Goal: Obtain resource: Download file/media

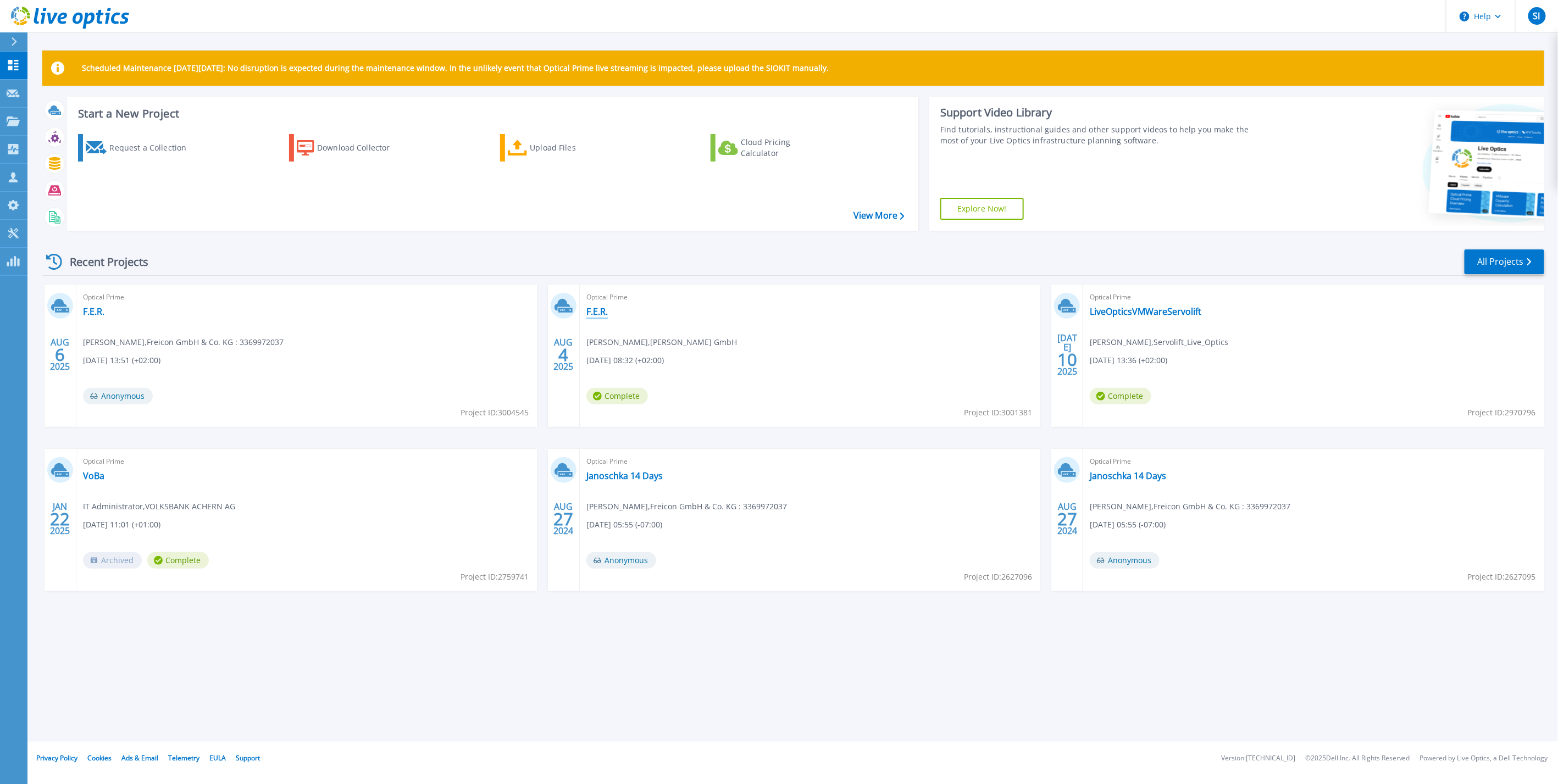
click at [598, 312] on link "F.E.R." at bounding box center [597, 311] width 21 height 11
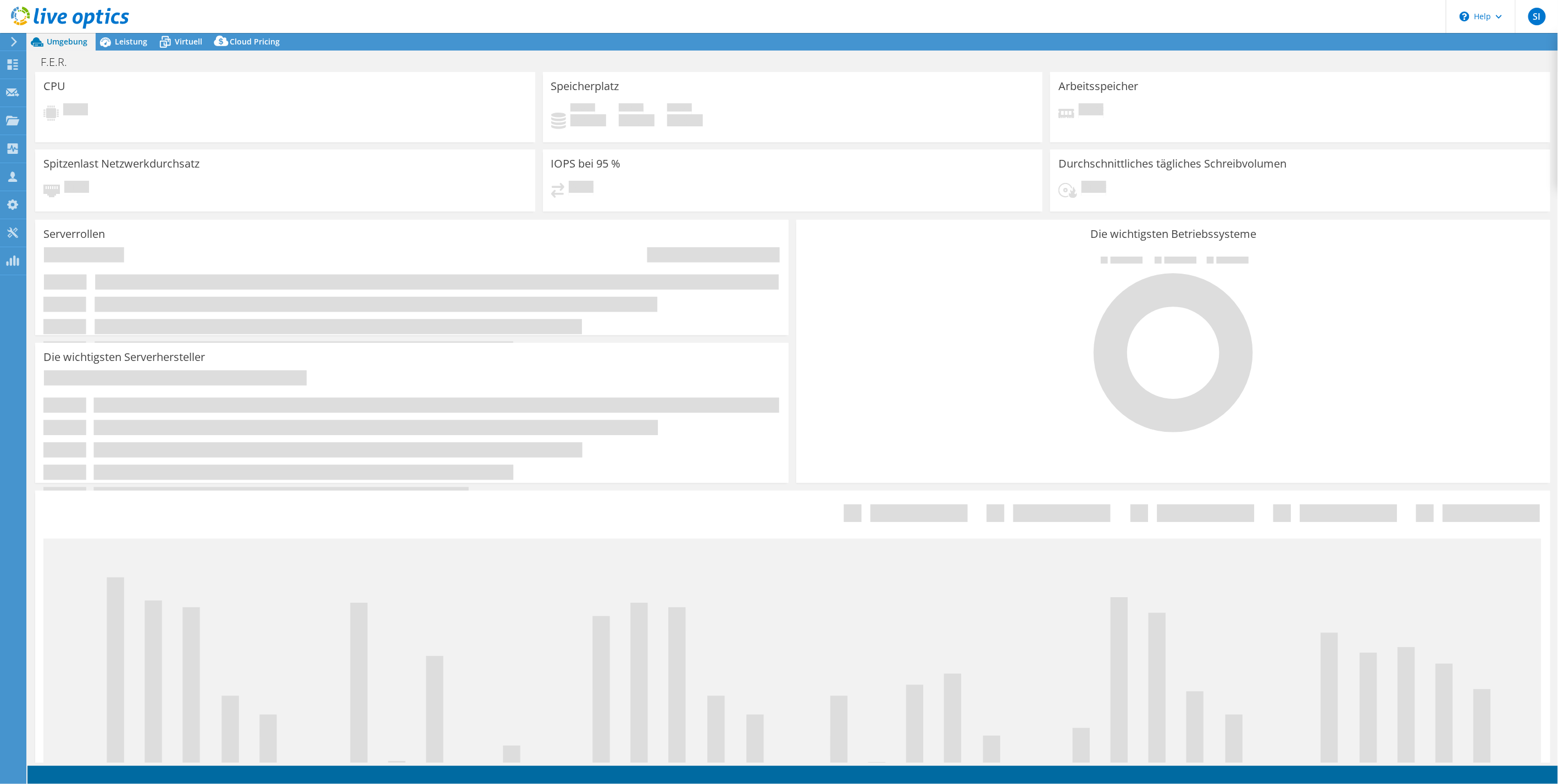
select select "USD"
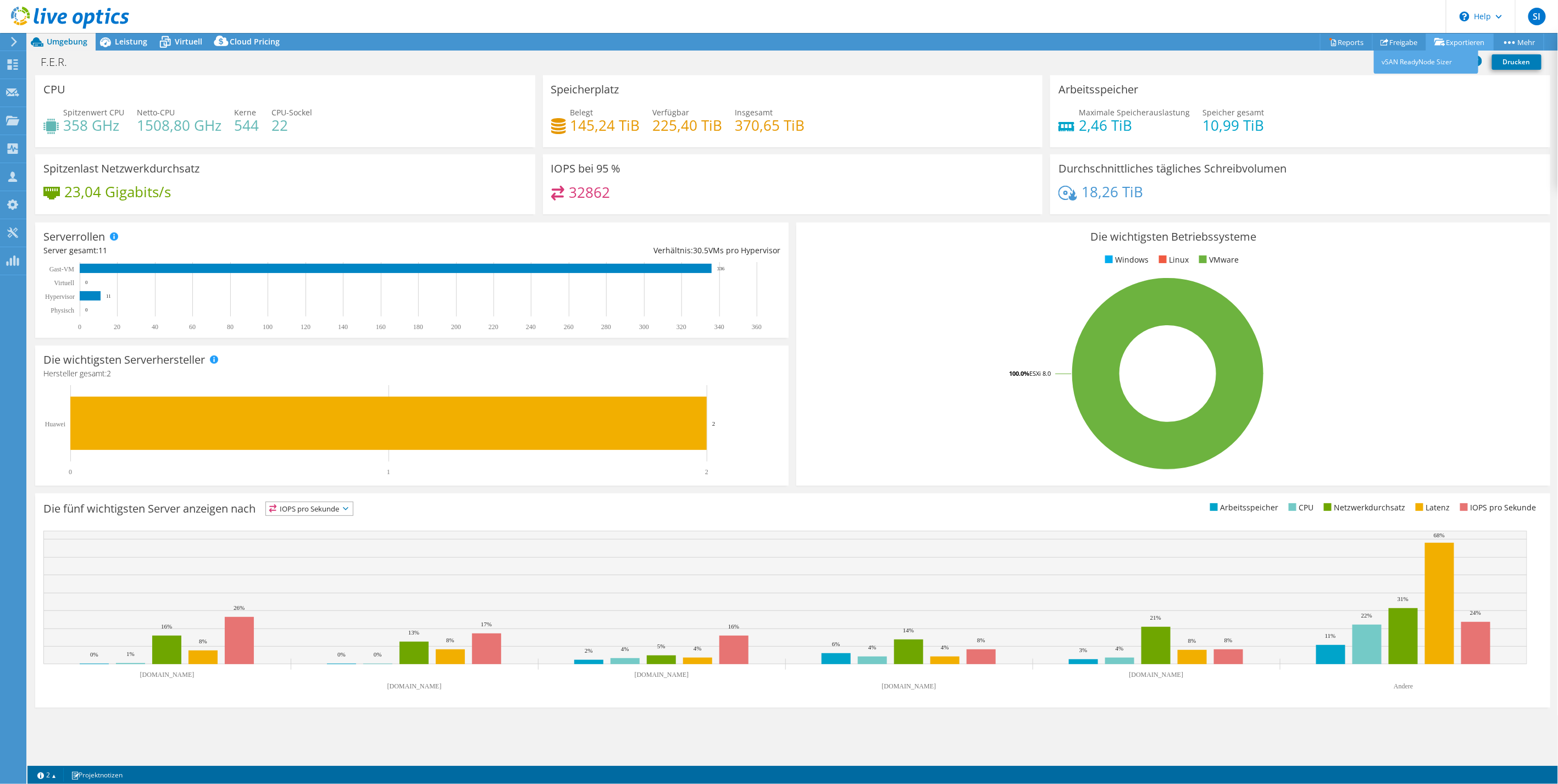
click at [1469, 44] on link "Exportieren" at bounding box center [1460, 42] width 68 height 17
click at [1344, 39] on link "Reports" at bounding box center [1346, 42] width 53 height 17
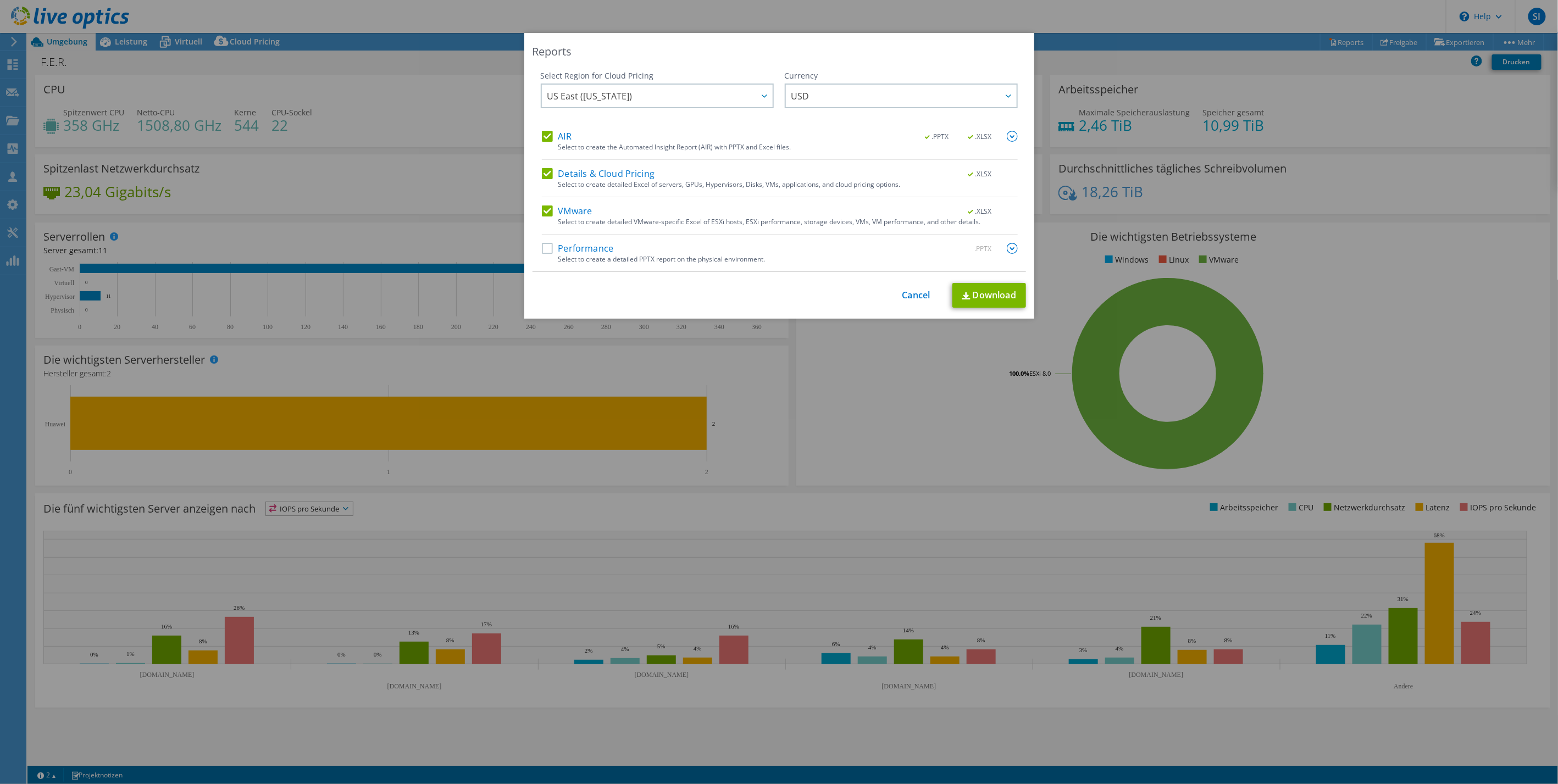
click at [542, 253] on label "Performance" at bounding box center [578, 248] width 72 height 11
click at [0, 0] on input "Performance" at bounding box center [0, 0] width 0 height 0
click at [546, 209] on label "VMware" at bounding box center [567, 211] width 51 height 11
click at [0, 0] on input "VMware" at bounding box center [0, 0] width 0 height 0
drag, startPoint x: 546, startPoint y: 170, endPoint x: 543, endPoint y: 155, distance: 15.3
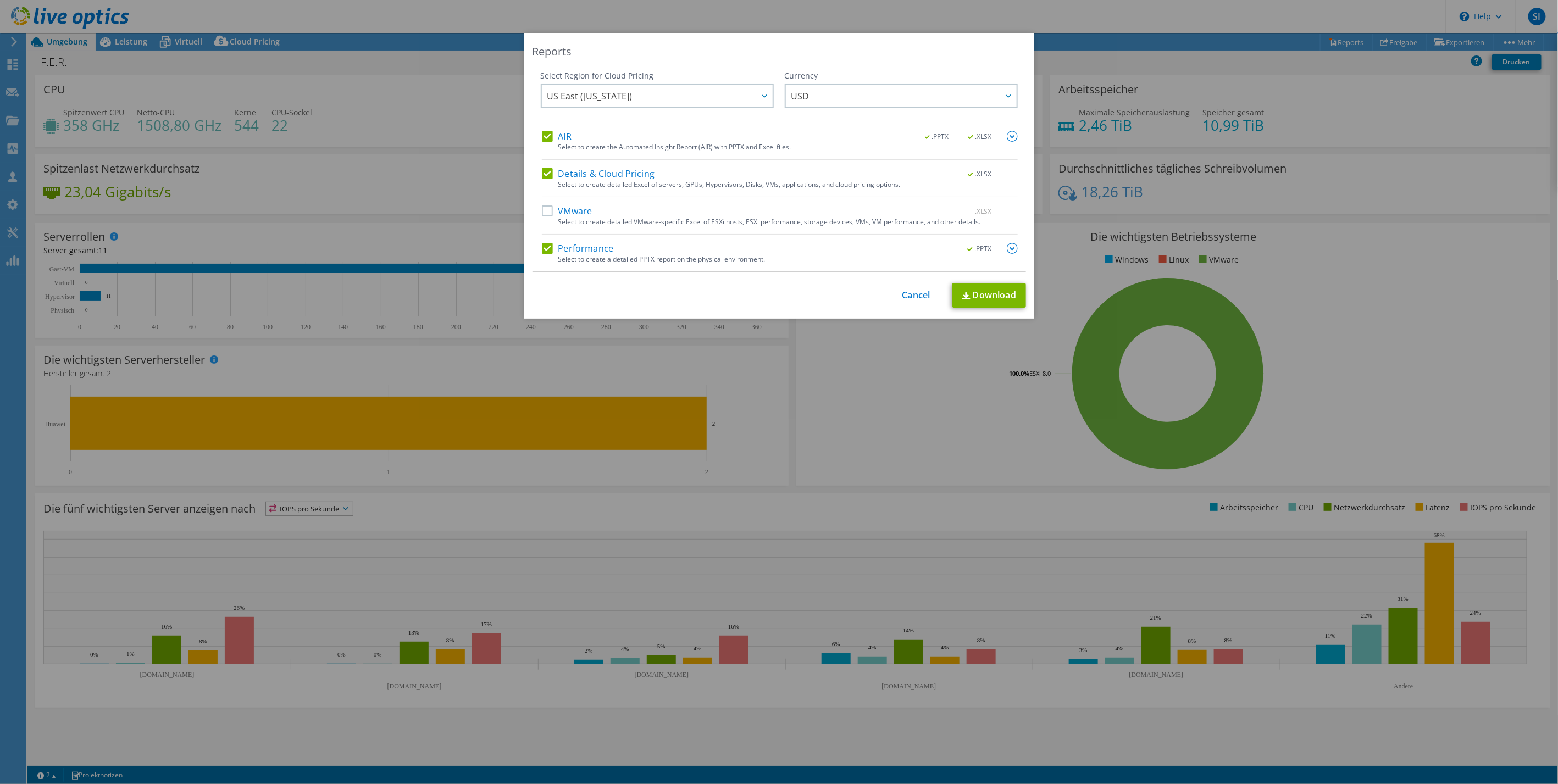
click at [546, 169] on label "Details & Cloud Pricing" at bounding box center [598, 173] width 113 height 11
click at [0, 0] on input "Details & Cloud Pricing" at bounding box center [0, 0] width 0 height 0
click at [542, 134] on label "AIR" at bounding box center [556, 136] width 30 height 11
click at [0, 0] on input "AIR" at bounding box center [0, 0] width 0 height 0
click at [988, 291] on link "Download" at bounding box center [989, 295] width 74 height 25
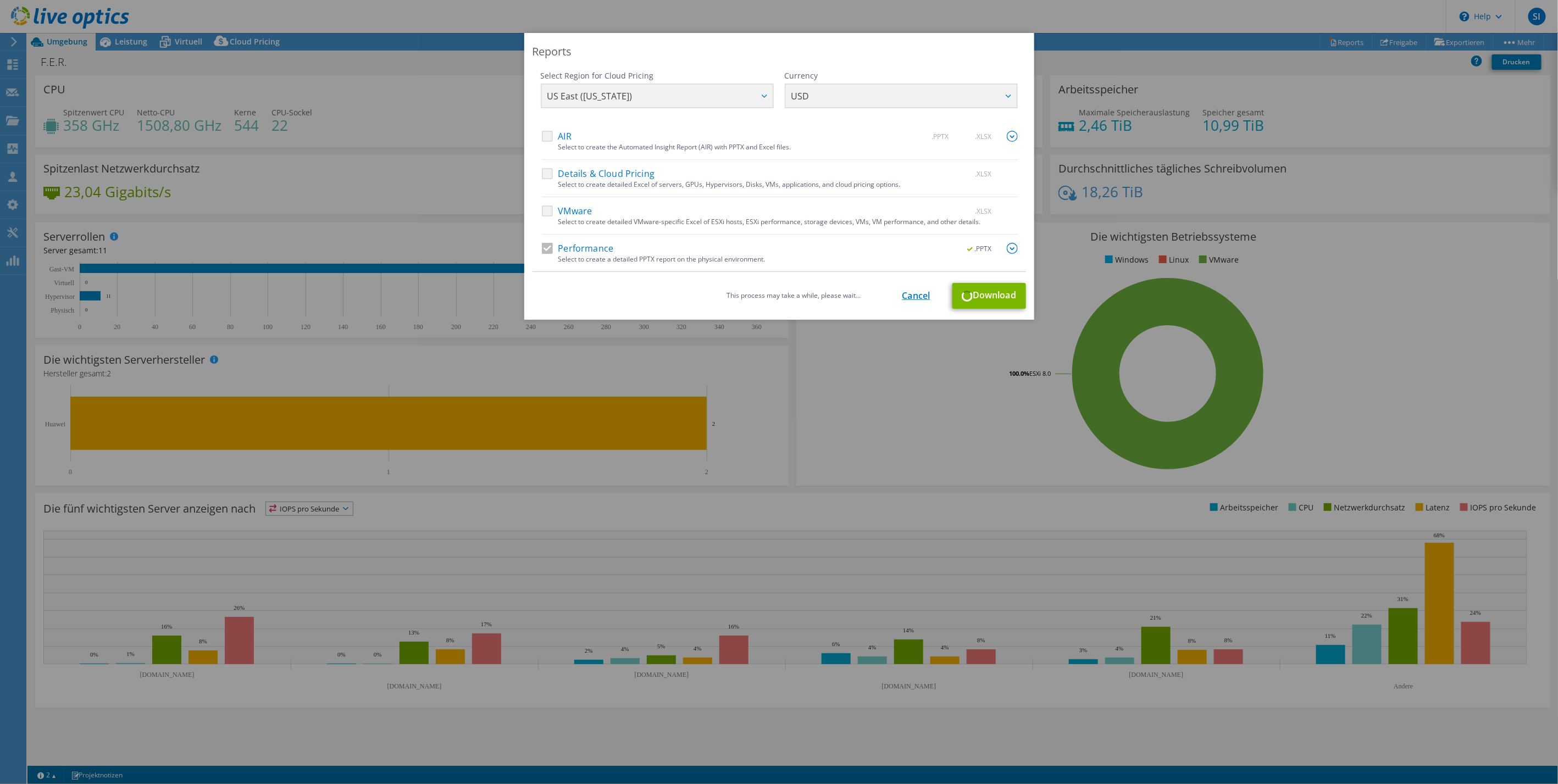
click at [912, 296] on link "Cancel" at bounding box center [916, 296] width 28 height 10
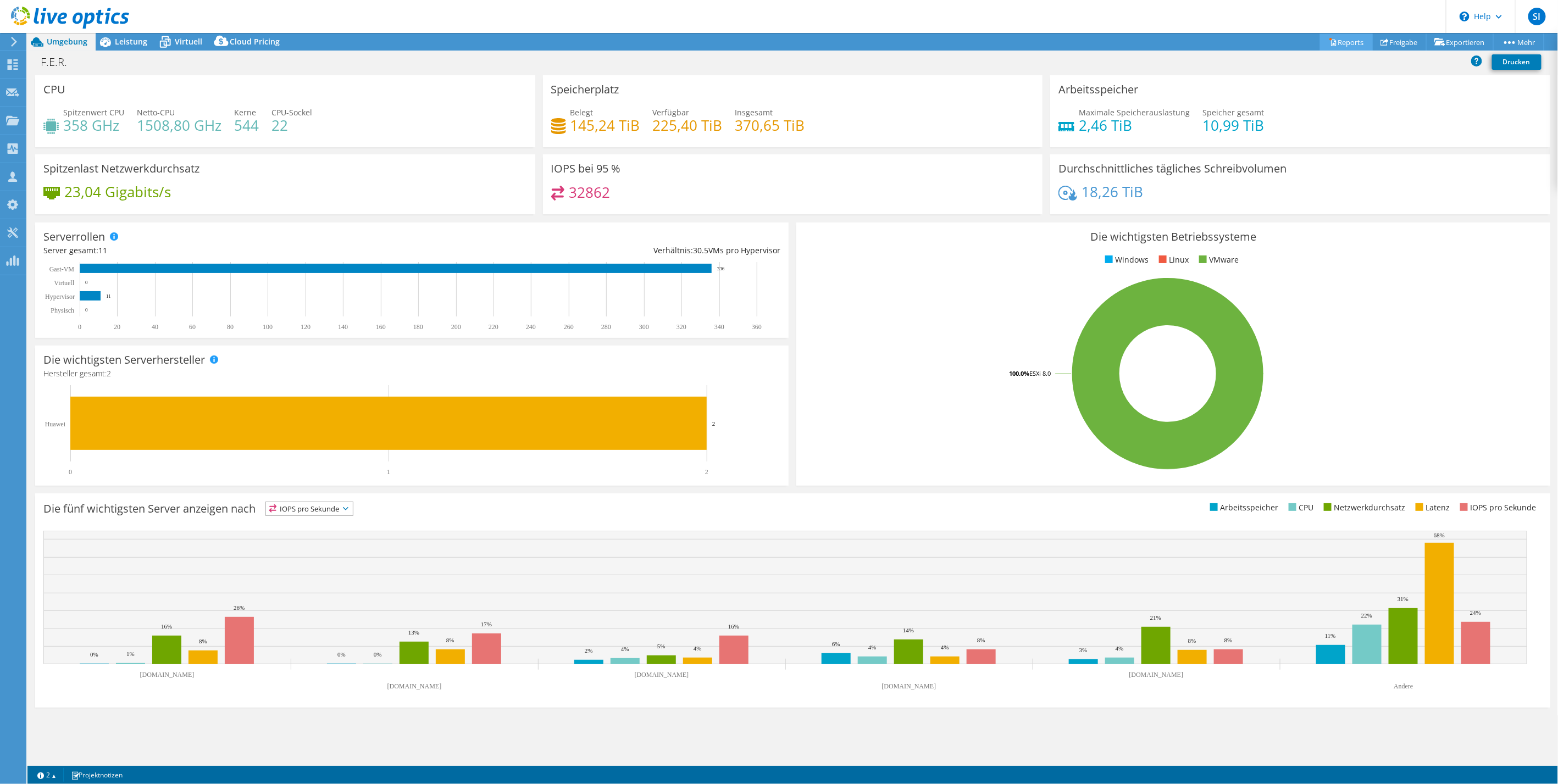
click at [1347, 40] on link "Reports" at bounding box center [1346, 42] width 53 height 17
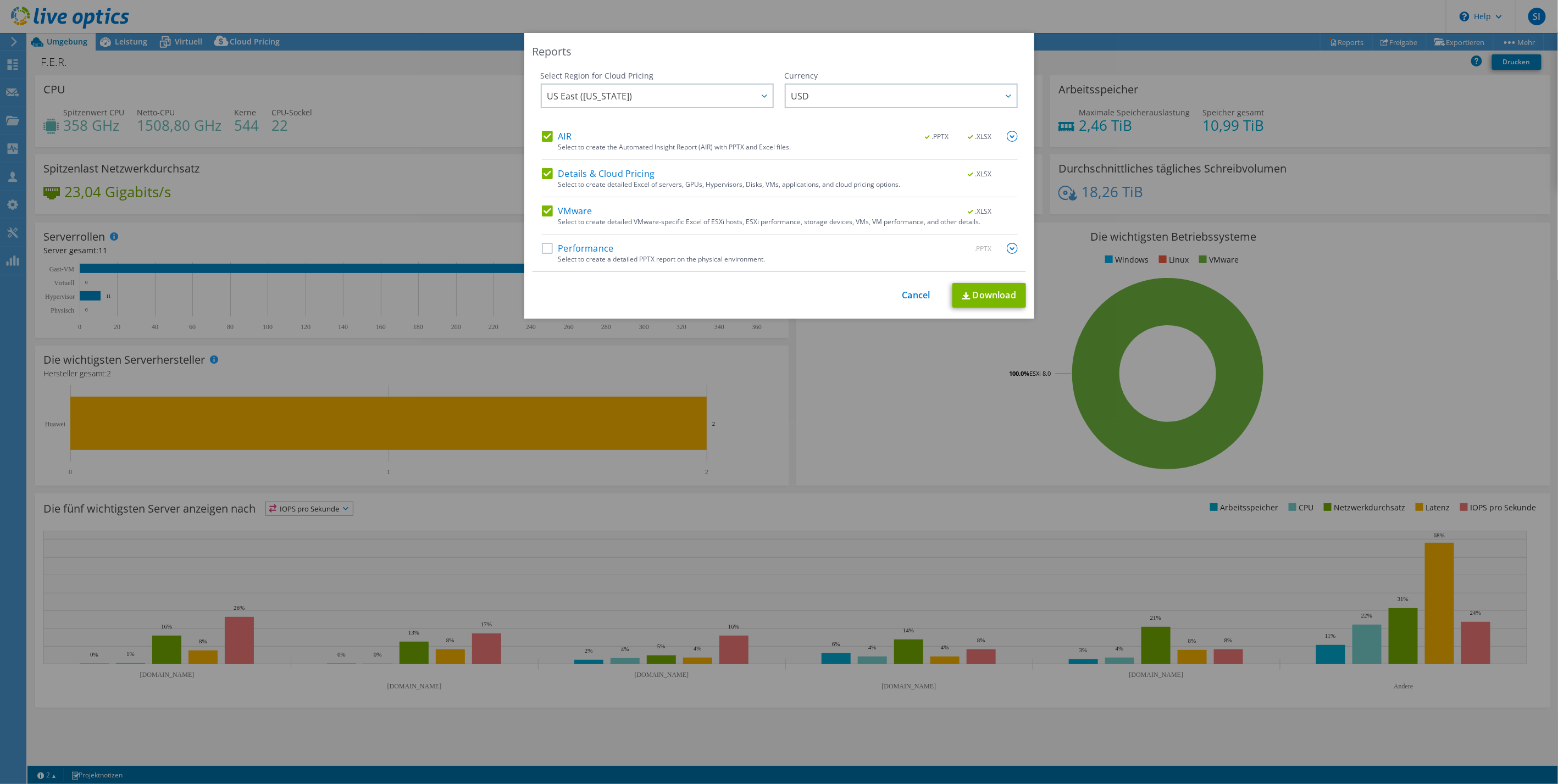
drag, startPoint x: 588, startPoint y: 254, endPoint x: 557, endPoint y: 229, distance: 39.8
click at [588, 256] on div "Select to create a detailed PPTX report on the physical environment." at bounding box center [788, 259] width 460 height 8
click at [542, 247] on label "Performance" at bounding box center [578, 248] width 72 height 11
click at [0, 0] on input "Performance" at bounding box center [0, 0] width 0 height 0
click at [1011, 296] on link "Download" at bounding box center [989, 295] width 74 height 25
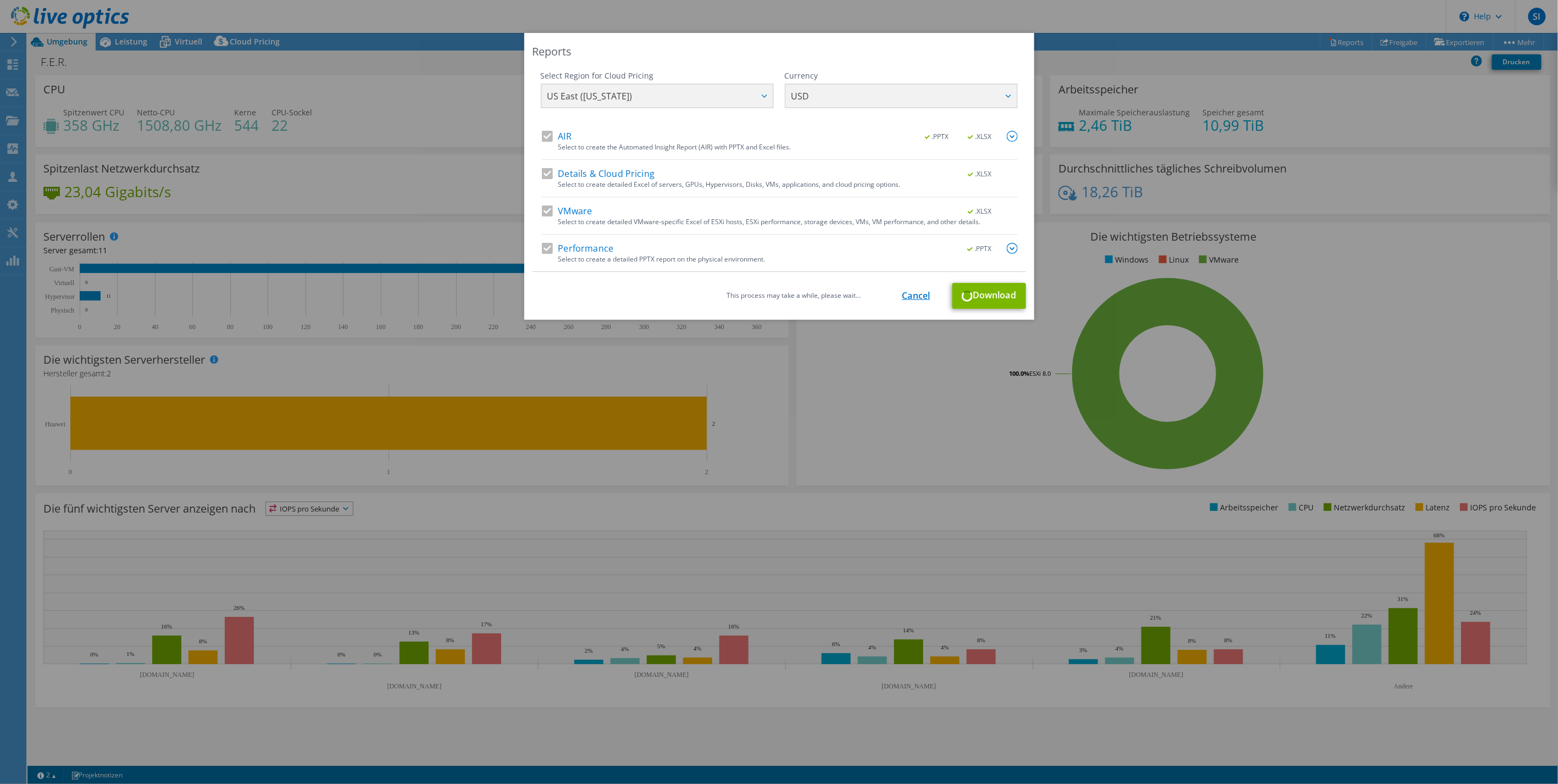
click at [907, 294] on link "Cancel" at bounding box center [916, 296] width 28 height 10
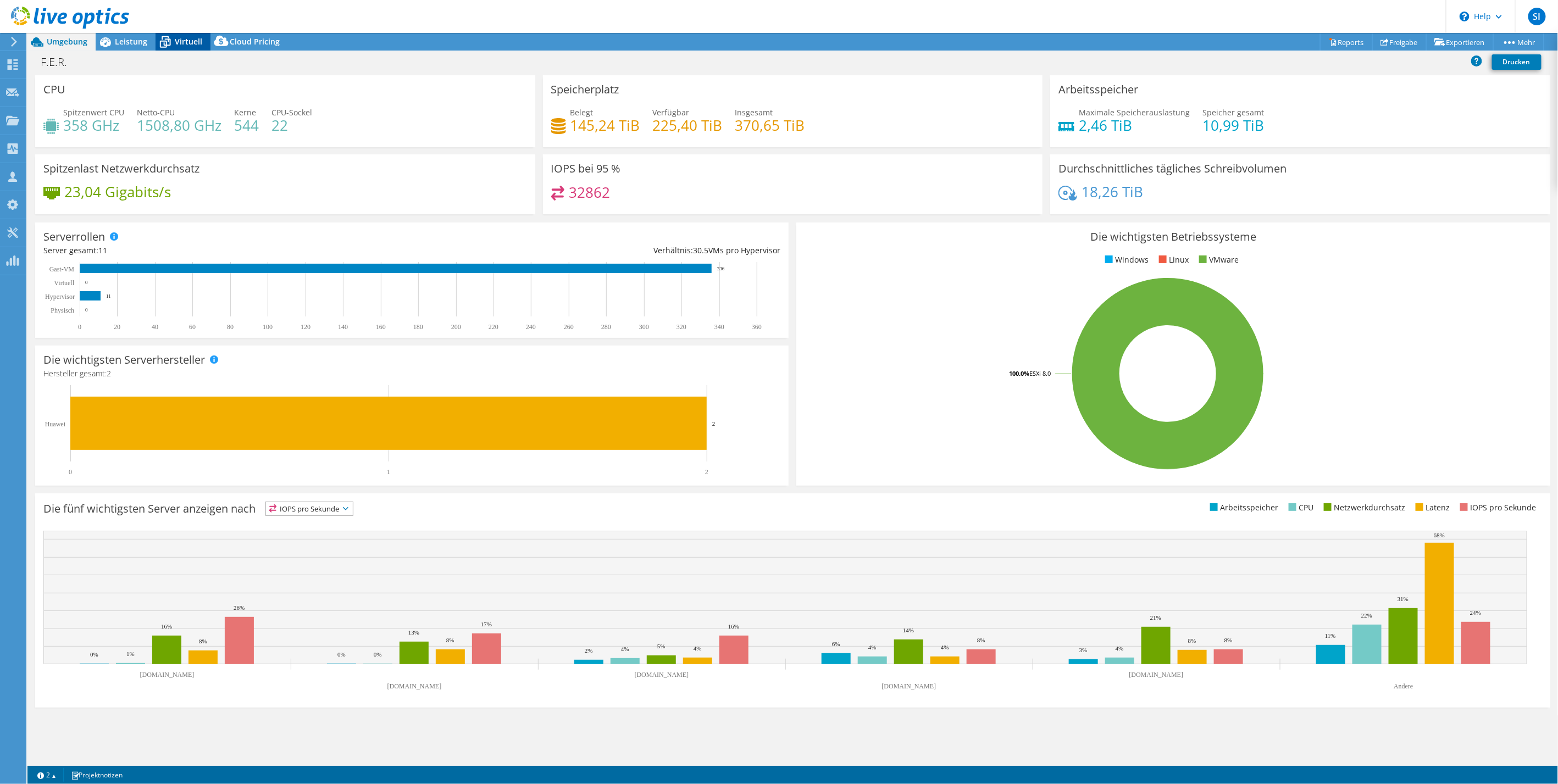
click at [178, 36] on span "Virtuell" at bounding box center [188, 41] width 27 height 10
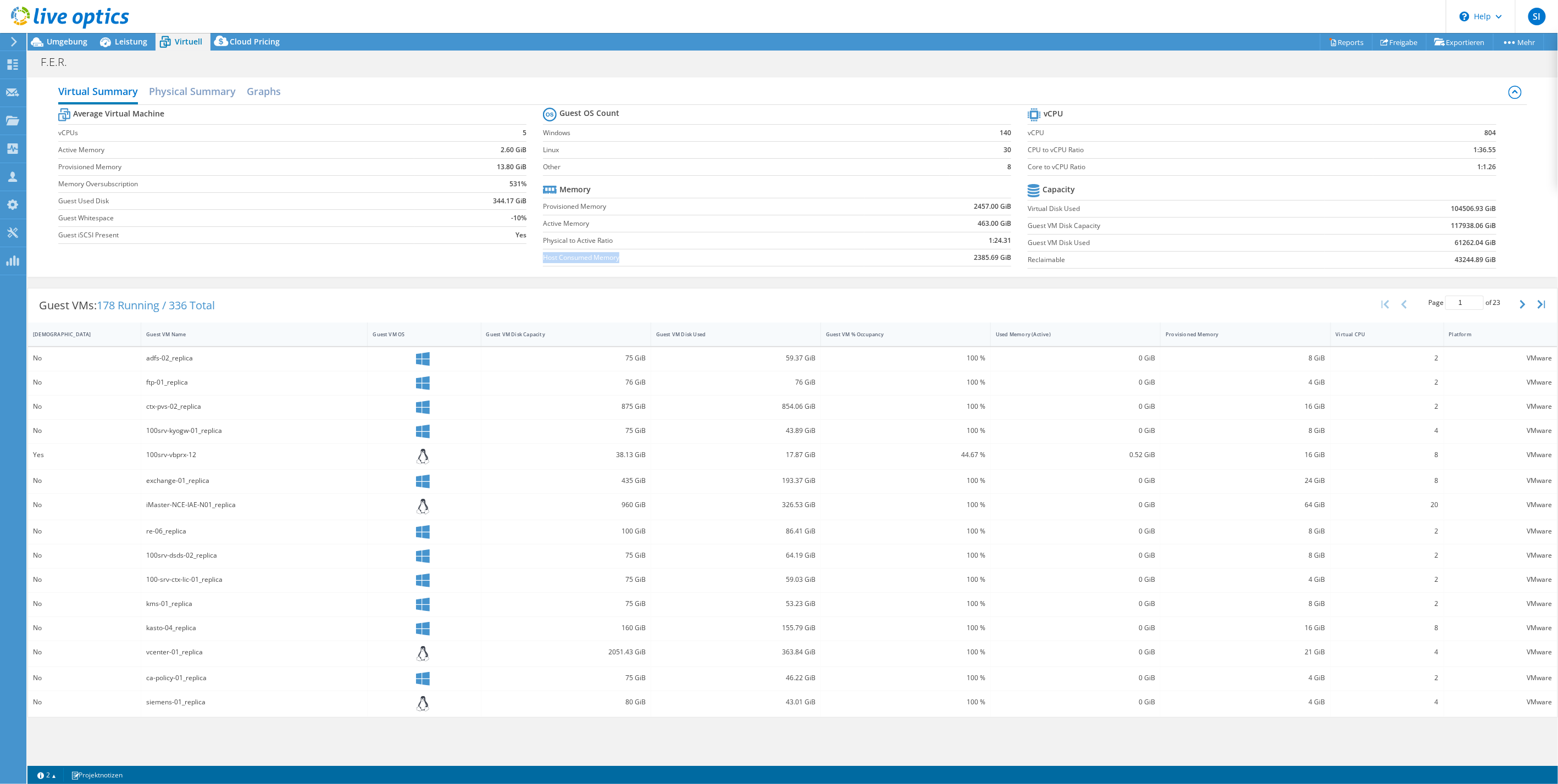
drag, startPoint x: 544, startPoint y: 256, endPoint x: 628, endPoint y: 258, distance: 84.0
click at [628, 258] on label "Host Consumed Memory" at bounding box center [704, 258] width 322 height 11
click at [980, 261] on b "2385.69 GiB" at bounding box center [992, 258] width 37 height 11
drag, startPoint x: 973, startPoint y: 257, endPoint x: 1056, endPoint y: 254, distance: 83.1
click at [1056, 254] on div "Average Virtual Machine vCPUs 5 Active Memory 2.60 GiB Provisioned Memory 13.80…" at bounding box center [793, 190] width 1470 height 169
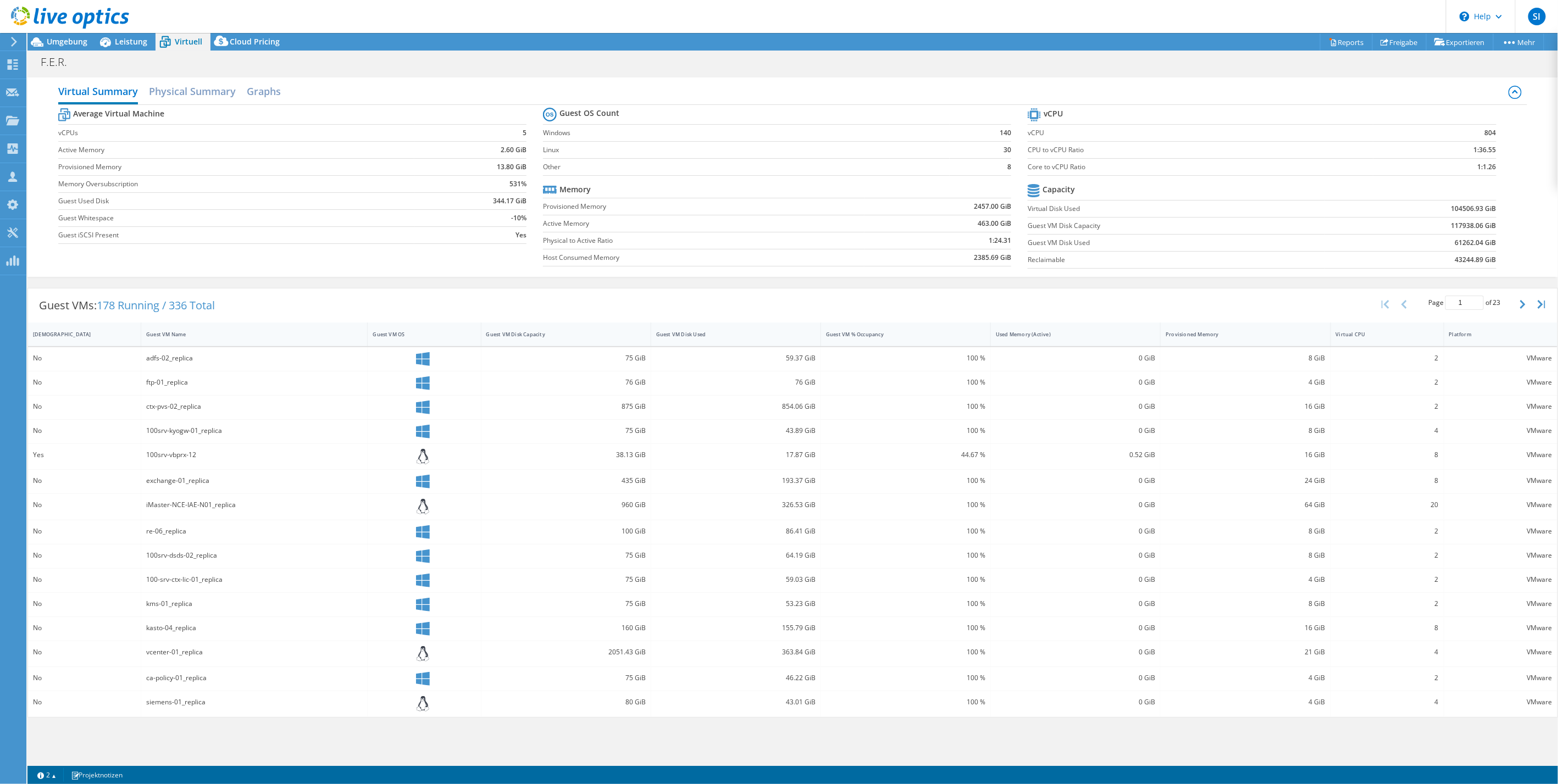
drag, startPoint x: 1056, startPoint y: 254, endPoint x: 891, endPoint y: 225, distance: 167.5
click at [891, 225] on td "463.00 GiB" at bounding box center [937, 223] width 147 height 17
drag, startPoint x: 168, startPoint y: 305, endPoint x: 256, endPoint y: 303, distance: 88.0
click at [256, 303] on div "Guest VMs: 178 Running / 336 Total Page 1 of 23 5 rows 10 rows 20 rows 25 rows …" at bounding box center [792, 305] width 1530 height 34
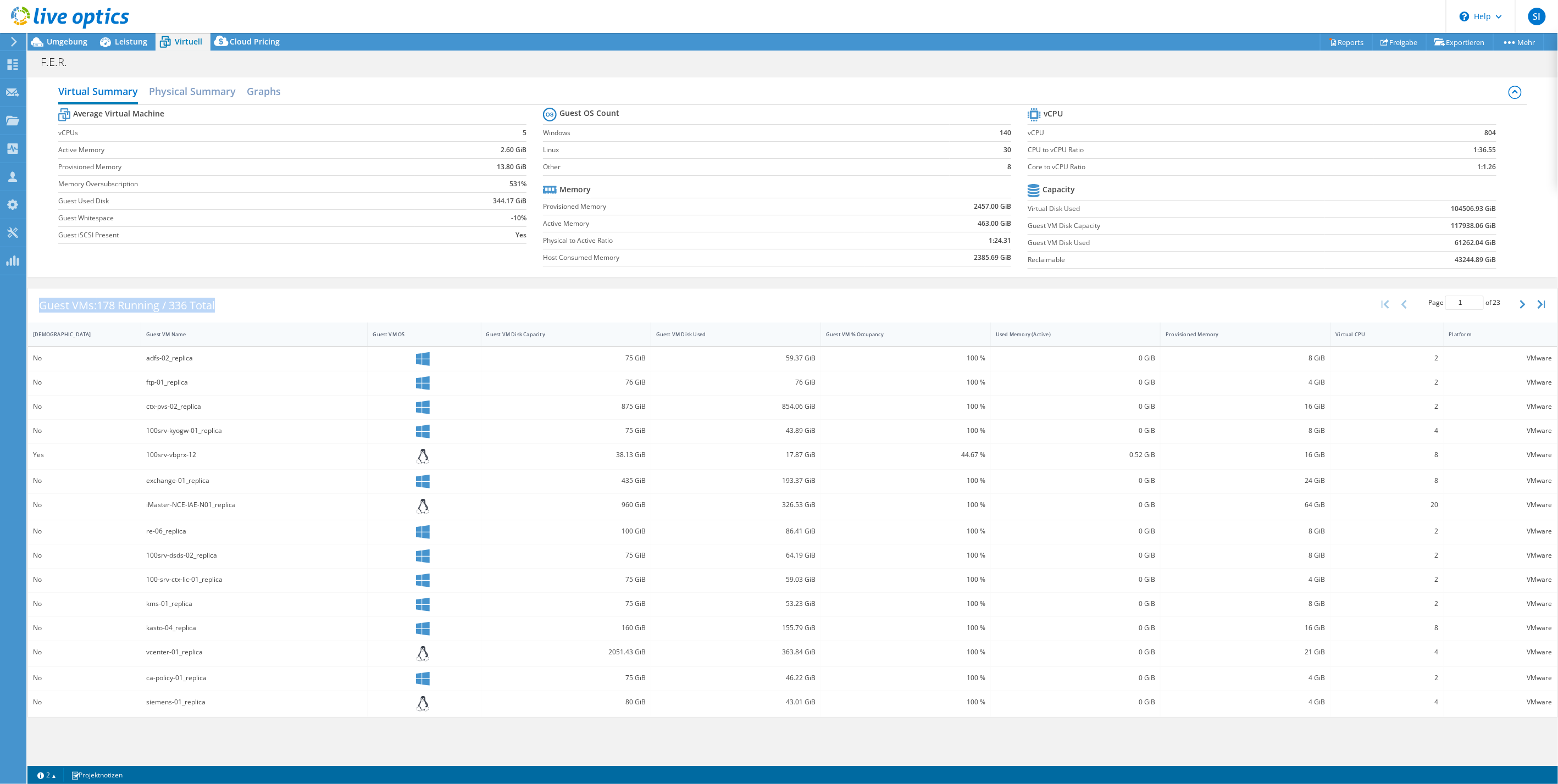
drag, startPoint x: 235, startPoint y: 303, endPoint x: 39, endPoint y: 308, distance: 196.1
click at [39, 308] on div "Guest VMs: 178 Running / 336 Total Page 1 of 23 5 rows 10 rows 20 rows 25 rows …" at bounding box center [792, 305] width 1530 height 34
drag, startPoint x: 39, startPoint y: 308, endPoint x: 143, endPoint y: 299, distance: 104.4
click at [140, 299] on span "178 Running / 336 Total" at bounding box center [155, 305] width 118 height 15
click at [224, 297] on div "Guest VMs: 178 Running / 336 Total" at bounding box center [126, 305] width 198 height 34
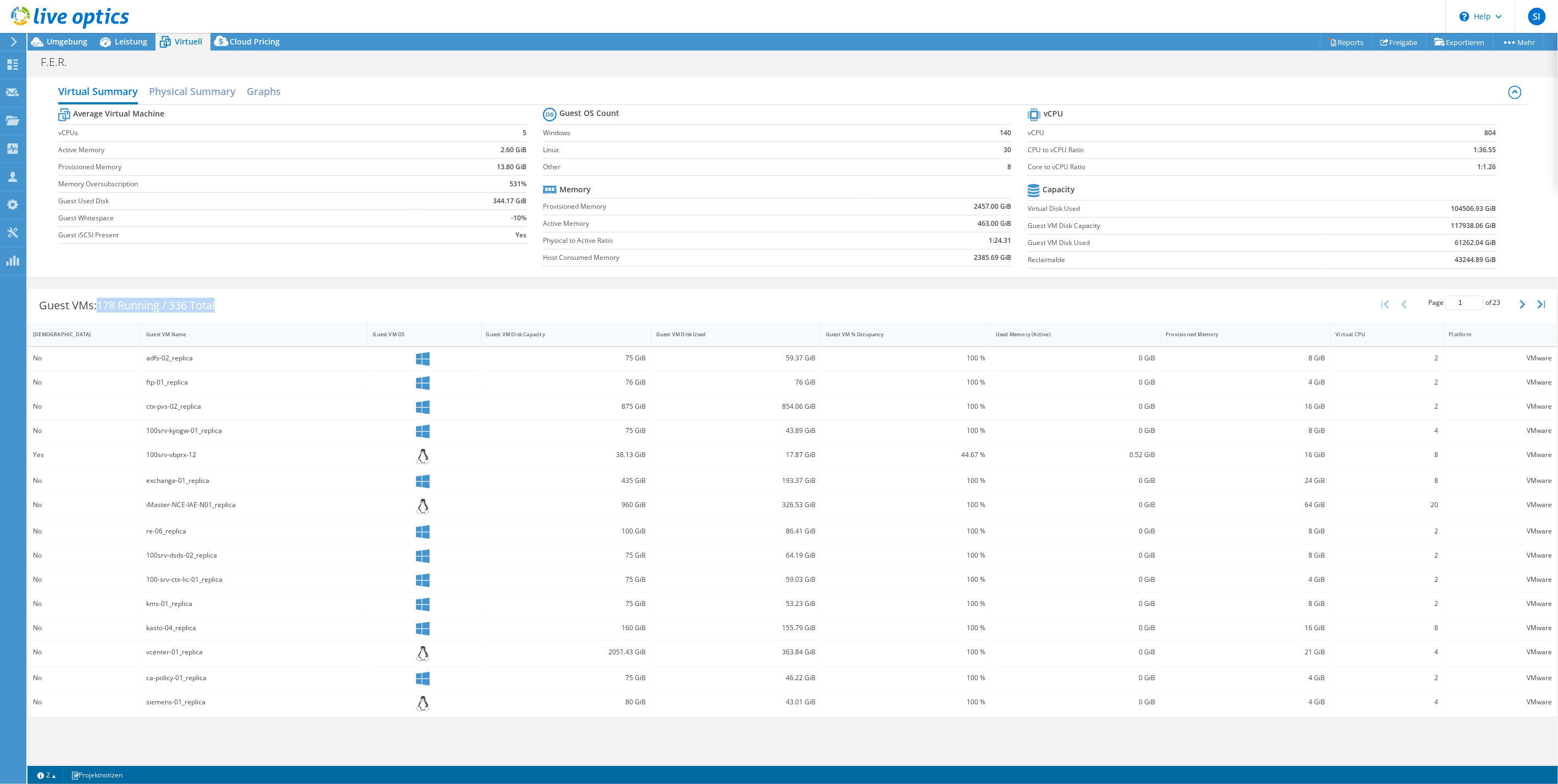
drag, startPoint x: 235, startPoint y: 298, endPoint x: 99, endPoint y: 309, distance: 136.4
click at [99, 309] on div "Guest VMs: 178 Running / 336 Total Page 1 of 23 5 rows 10 rows 20 rows 25 rows …" at bounding box center [792, 305] width 1530 height 34
drag, startPoint x: 99, startPoint y: 309, endPoint x: 217, endPoint y: 301, distance: 118.3
click at [215, 301] on span "178 Running / 336 Total" at bounding box center [155, 305] width 118 height 15
click at [240, 301] on div "Guest VMs: 178 Running / 336 Total Page 1 of 23 5 rows 10 rows 20 rows 25 rows …" at bounding box center [792, 305] width 1530 height 34
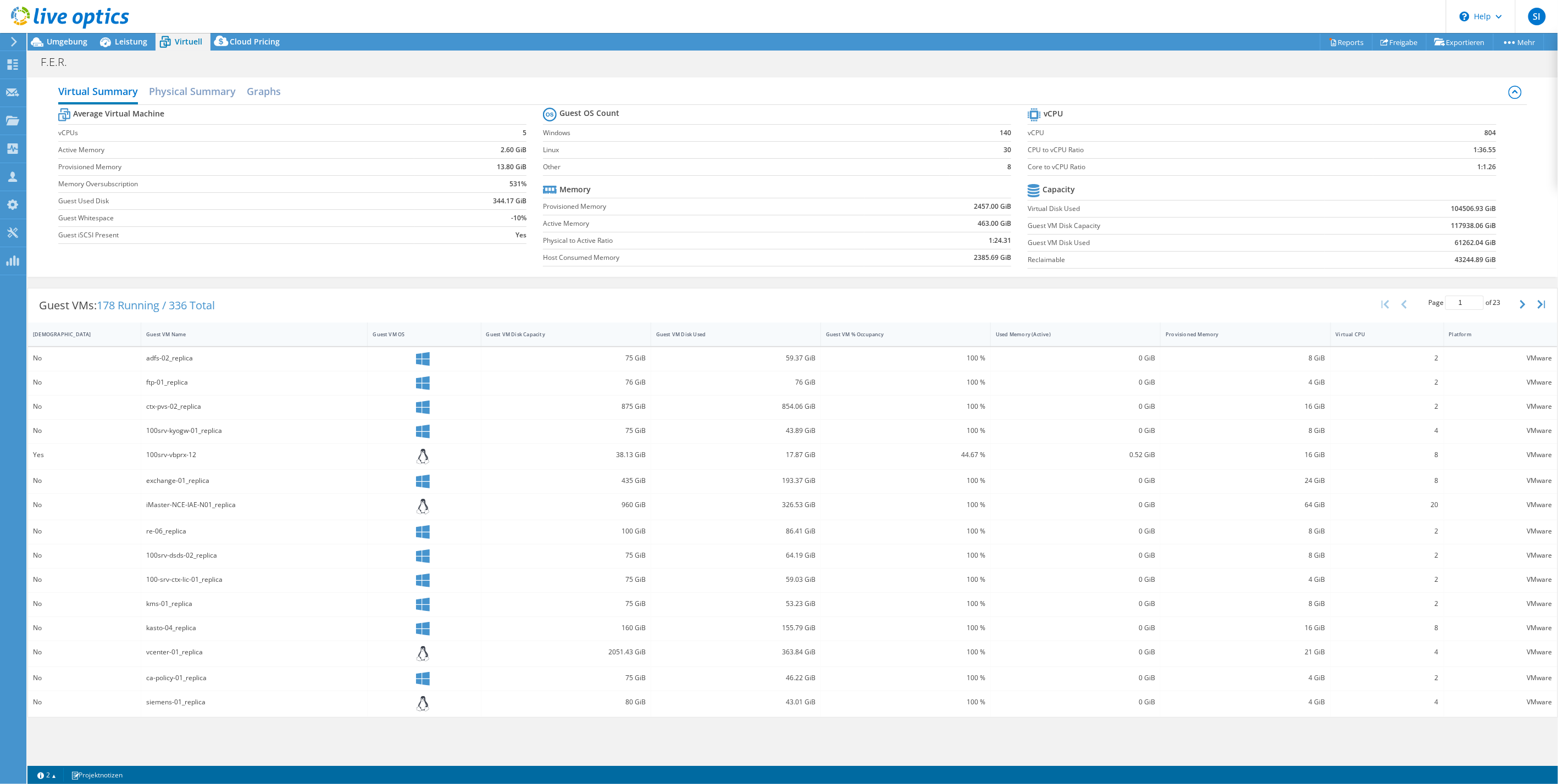
click at [573, 187] on b "Memory" at bounding box center [575, 189] width 31 height 11
drag, startPoint x: 556, startPoint y: 187, endPoint x: 607, endPoint y: 185, distance: 51.0
click at [607, 185] on div "Average Virtual Machine vCPUs 5 Active Memory 2.60 GiB Provisioned Memory 13.80…" at bounding box center [793, 190] width 1470 height 169
click at [607, 185] on tr "Memory" at bounding box center [777, 190] width 468 height 17
drag, startPoint x: 601, startPoint y: 190, endPoint x: 539, endPoint y: 105, distance: 105.2
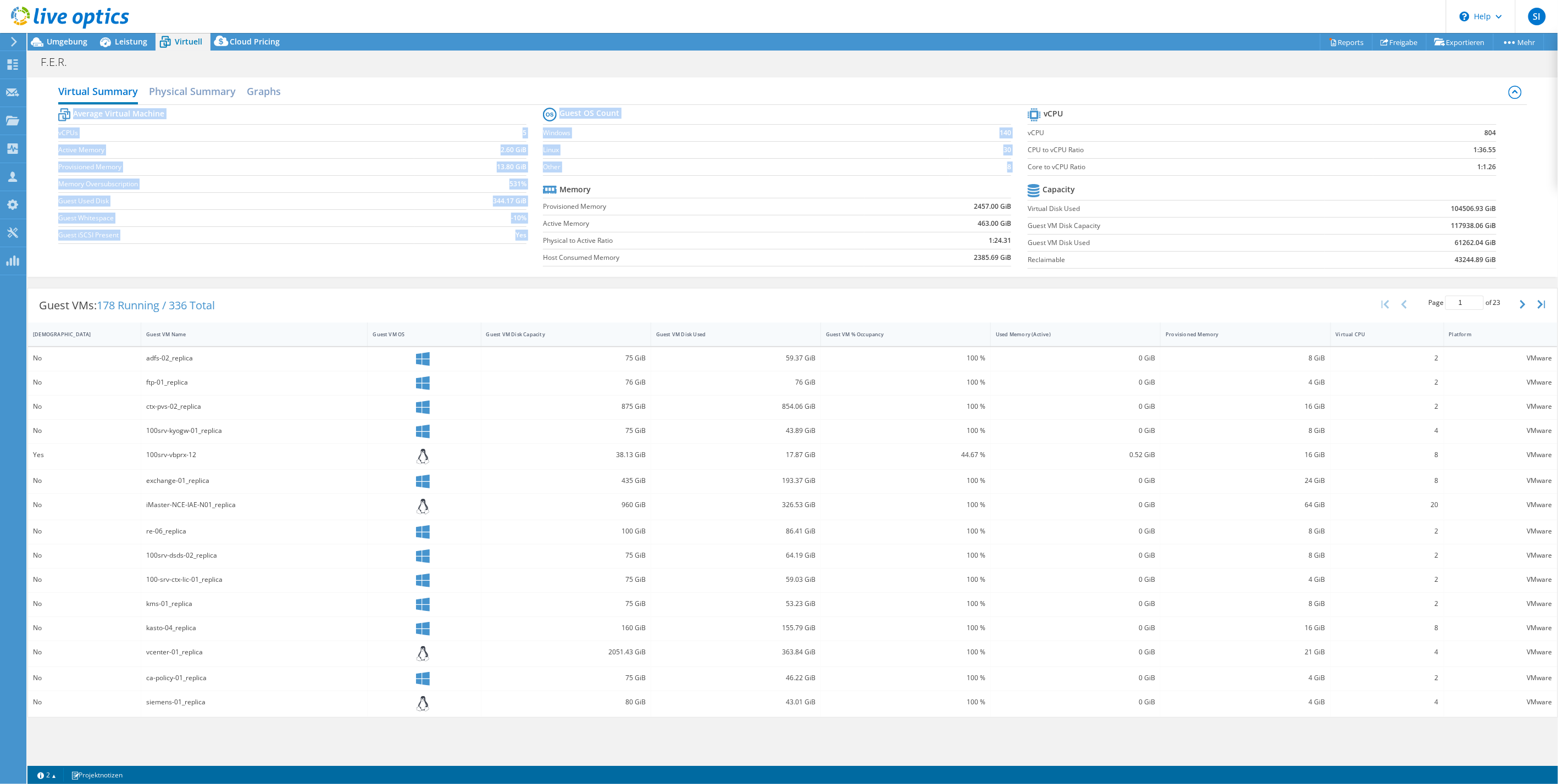
click at [539, 105] on div "Average Virtual Machine vCPUs 5 Active Memory 2.60 GiB Provisioned Memory 13.80…" at bounding box center [793, 190] width 1470 height 169
drag, startPoint x: 539, startPoint y: 105, endPoint x: 650, endPoint y: 119, distance: 111.9
click at [650, 119] on tr "Guest OS Count" at bounding box center [777, 115] width 468 height 20
click at [557, 112] on th "Guest OS Count" at bounding box center [581, 115] width 76 height 19
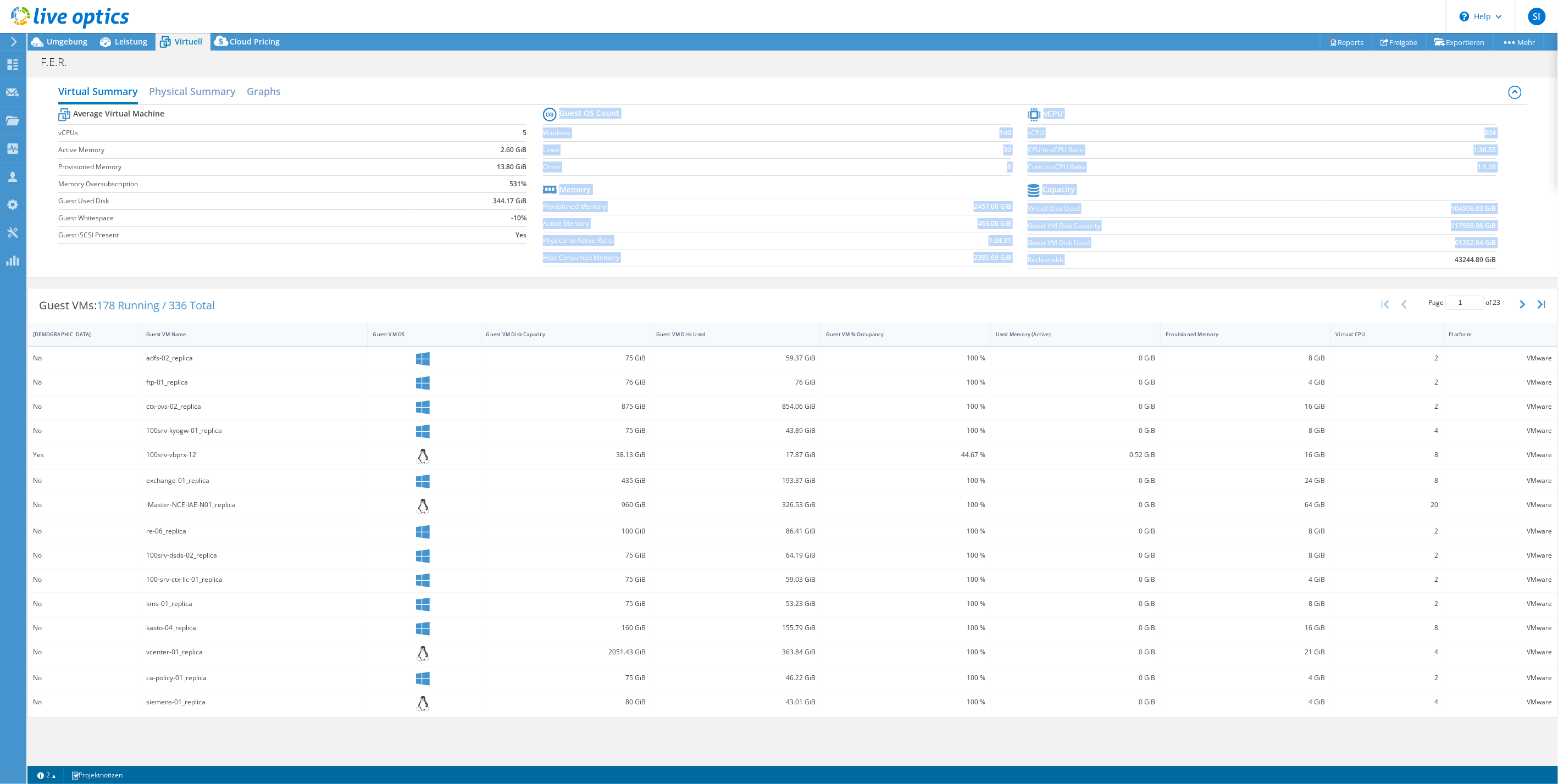
drag, startPoint x: 561, startPoint y: 109, endPoint x: 1093, endPoint y: 261, distance: 553.3
click at [1093, 261] on div "Average Virtual Machine vCPUs 5 Active Memory 2.60 GiB Provisioned Memory 13.80…" at bounding box center [793, 190] width 1470 height 169
click at [1090, 261] on label "Reclaimable" at bounding box center [1176, 260] width 297 height 11
click at [804, 252] on label "Host Consumed Memory" at bounding box center [704, 258] width 322 height 11
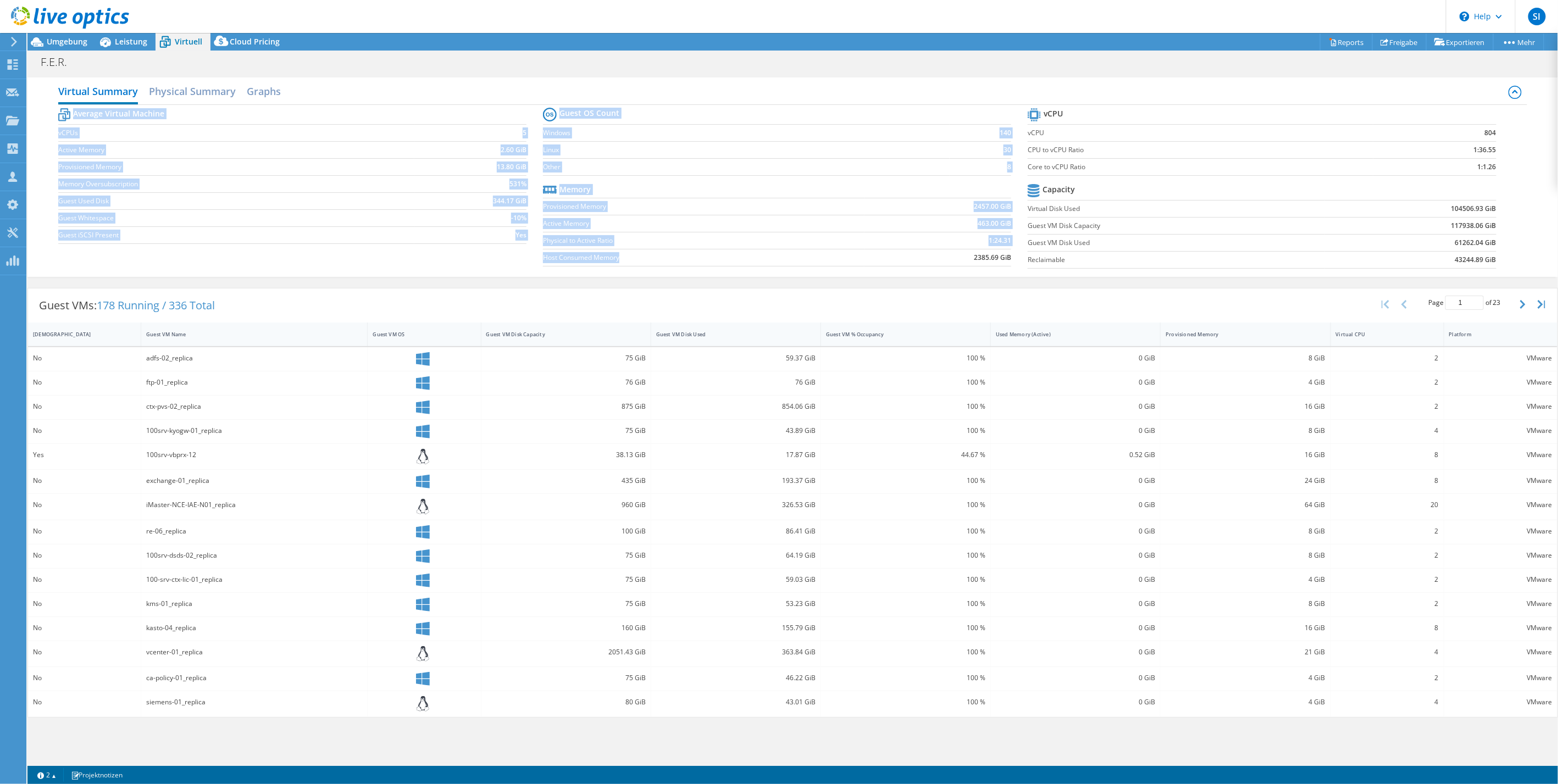
drag, startPoint x: 628, startPoint y: 256, endPoint x: 536, endPoint y: 121, distance: 163.4
click at [536, 121] on div "Average Virtual Machine vCPUs 5 Active Memory 2.60 GiB Provisioned Memory 13.80…" at bounding box center [793, 190] width 1470 height 169
drag, startPoint x: 536, startPoint y: 121, endPoint x: 664, endPoint y: 129, distance: 128.2
click at [680, 130] on label "Windows" at bounding box center [746, 133] width 406 height 11
click at [570, 116] on b "Guest OS Count" at bounding box center [589, 113] width 60 height 11
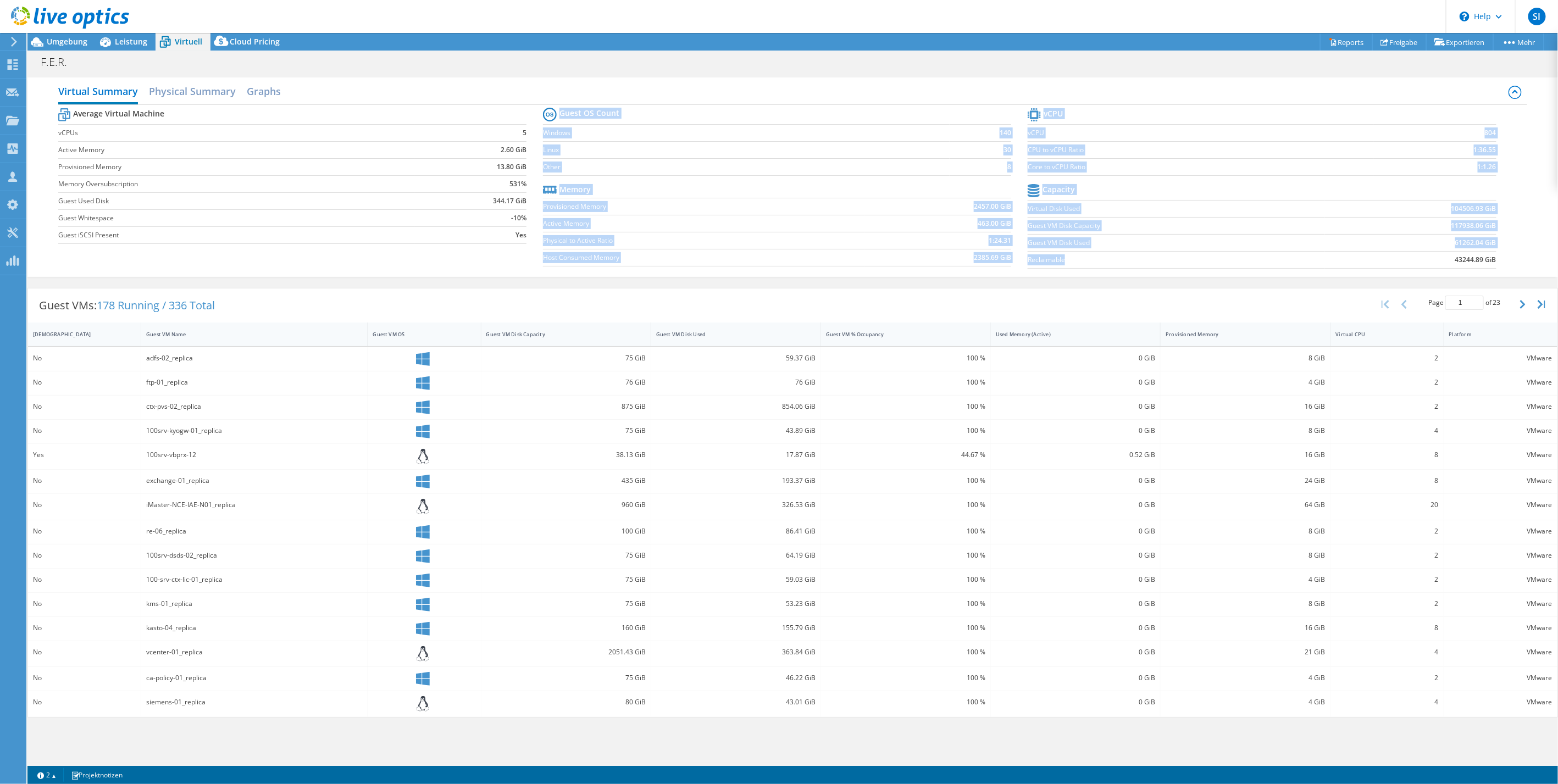
drag, startPoint x: 558, startPoint y: 111, endPoint x: 1176, endPoint y: 256, distance: 634.8
click at [1176, 256] on div "Average Virtual Machine vCPUs 5 Active Memory 2.60 GiB Provisioned Memory 13.80…" at bounding box center [793, 190] width 1470 height 169
drag, startPoint x: 1176, startPoint y: 256, endPoint x: 1163, endPoint y: 254, distance: 13.2
click at [1163, 254] on label "Reclaimable" at bounding box center [1176, 260] width 297 height 11
click at [1121, 257] on label "Reclaimable" at bounding box center [1176, 260] width 297 height 11
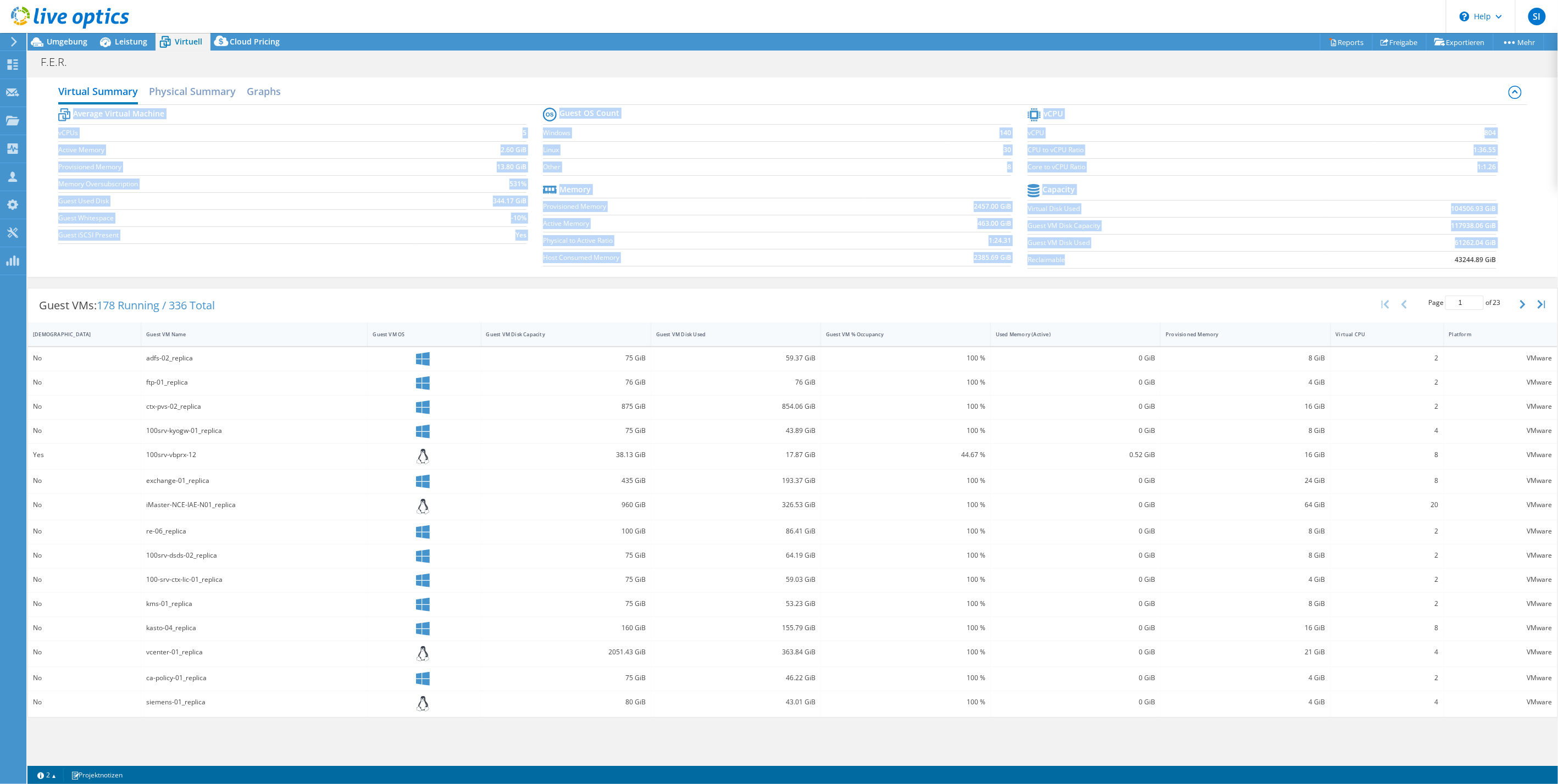
drag, startPoint x: 1078, startPoint y: 257, endPoint x: 545, endPoint y: 102, distance: 555.1
click at [545, 102] on div "Virtual Summary Physical Summary Graphs Average Virtual Machine vCPUs 5 Active …" at bounding box center [792, 177] width 1531 height 199
drag, startPoint x: 545, startPoint y: 102, endPoint x: 684, endPoint y: 141, distance: 144.4
click at [684, 141] on td "Linux" at bounding box center [746, 150] width 406 height 17
click at [747, 74] on div "Virtual Summary Physical Summary Graphs Average Virtual Machine vCPUs 5 Active …" at bounding box center [792, 177] width 1531 height 210
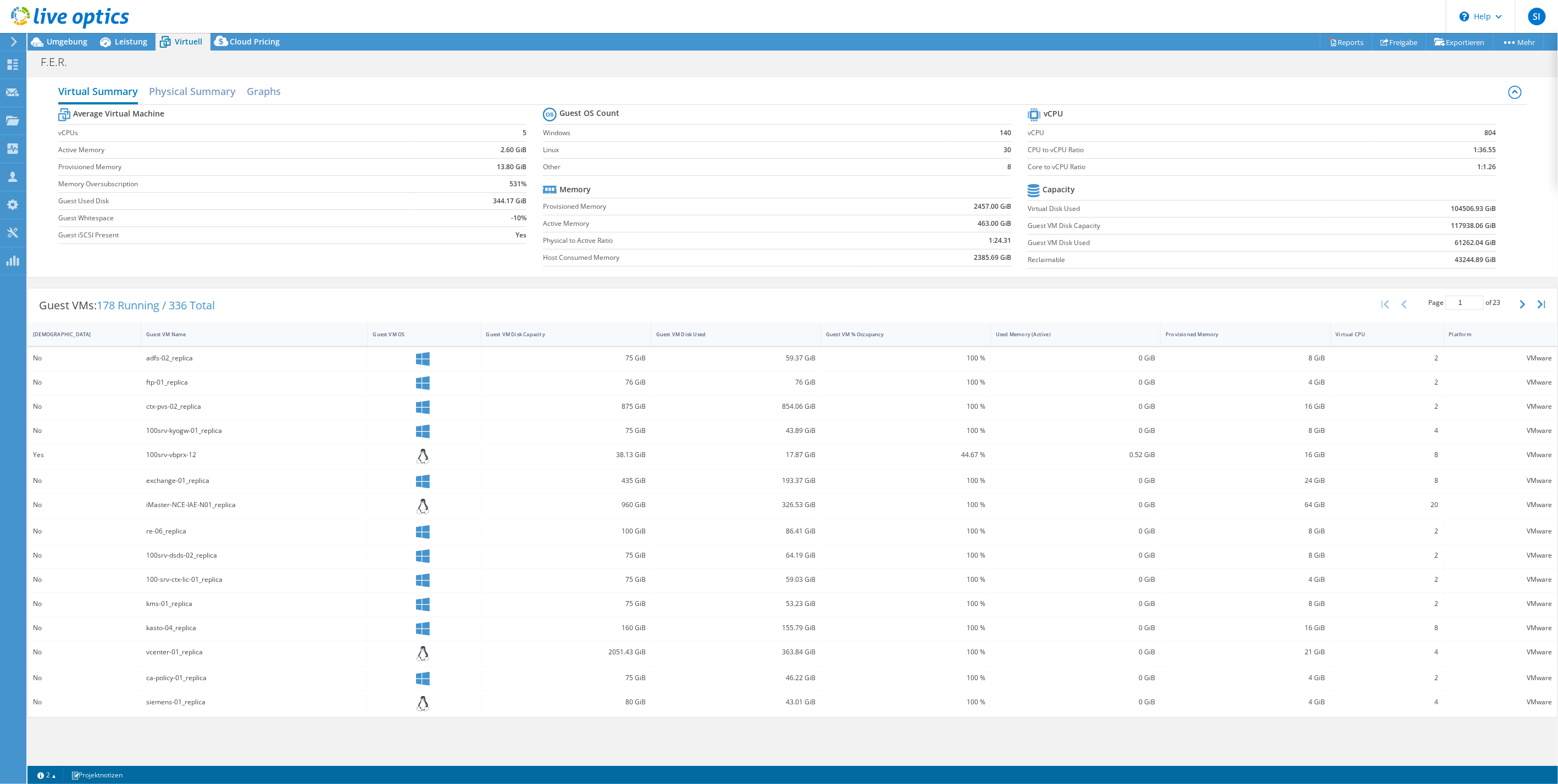
click at [123, 93] on h2 "Virtual Summary" at bounding box center [98, 92] width 80 height 24
click at [176, 86] on h2 "Physical Summary" at bounding box center [192, 92] width 87 height 24
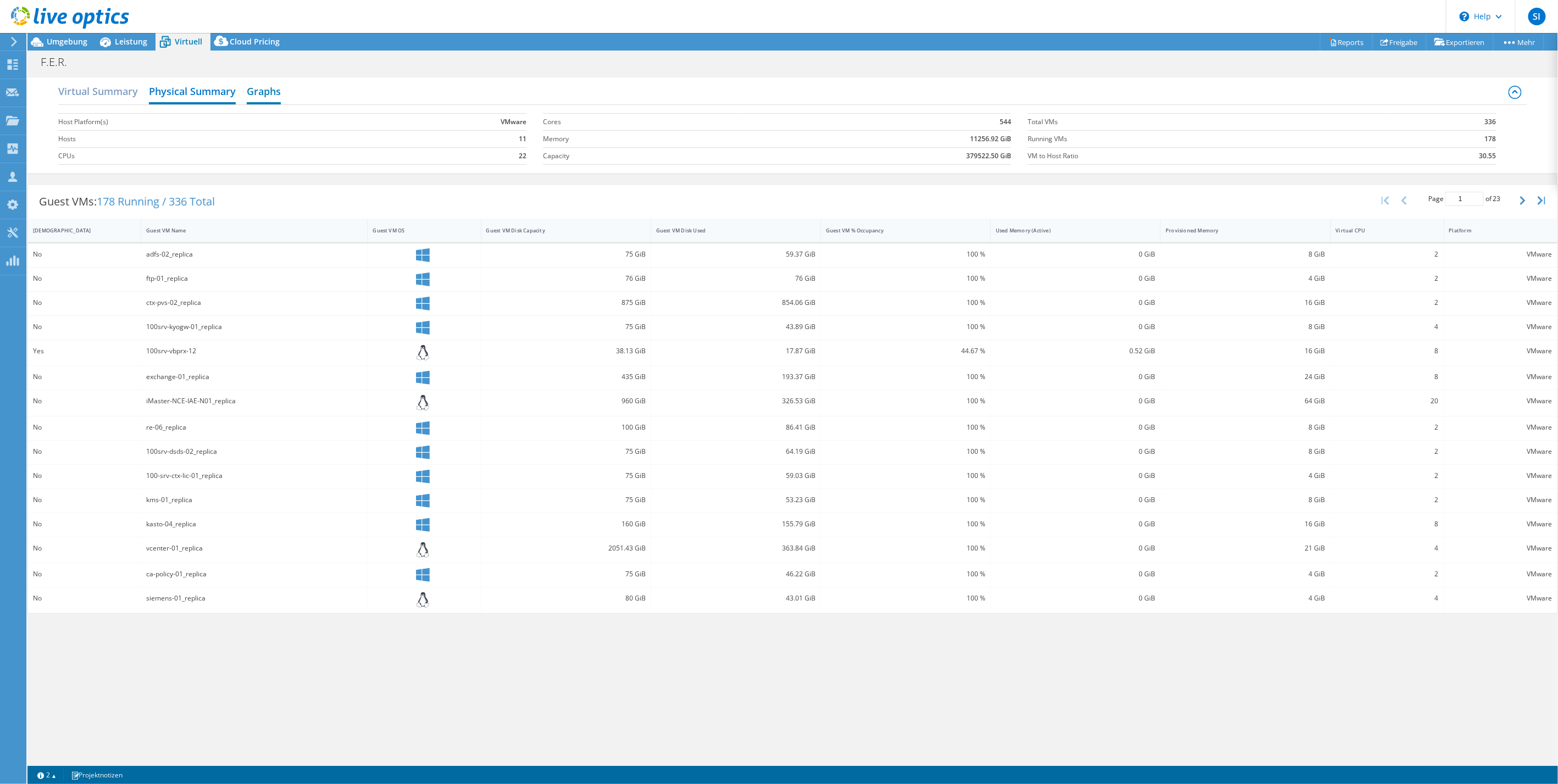
click at [269, 85] on h2 "Graphs" at bounding box center [264, 92] width 34 height 24
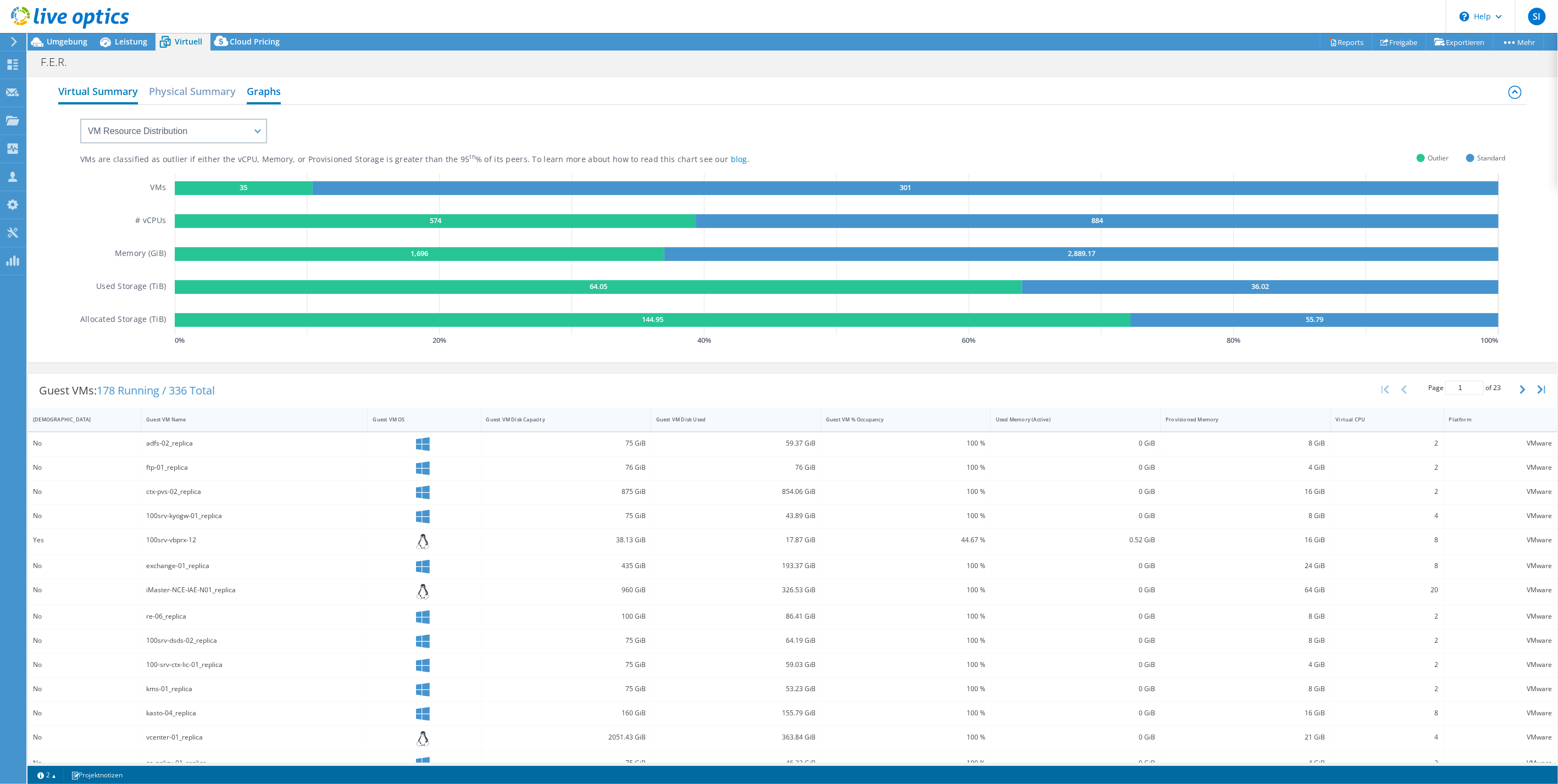
click at [102, 90] on h2 "Virtual Summary" at bounding box center [98, 92] width 80 height 24
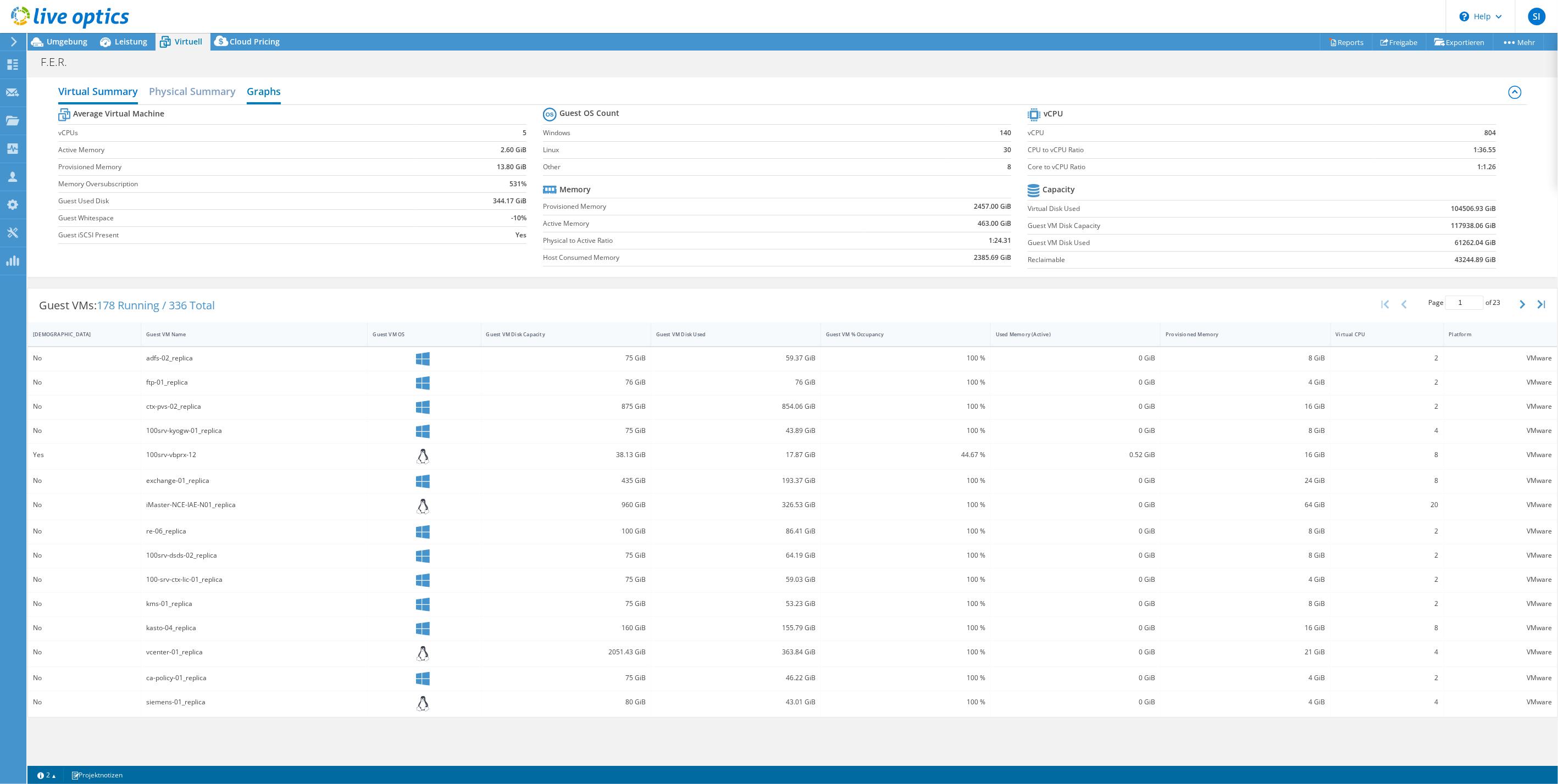
click at [281, 85] on h2 "Graphs" at bounding box center [264, 92] width 34 height 24
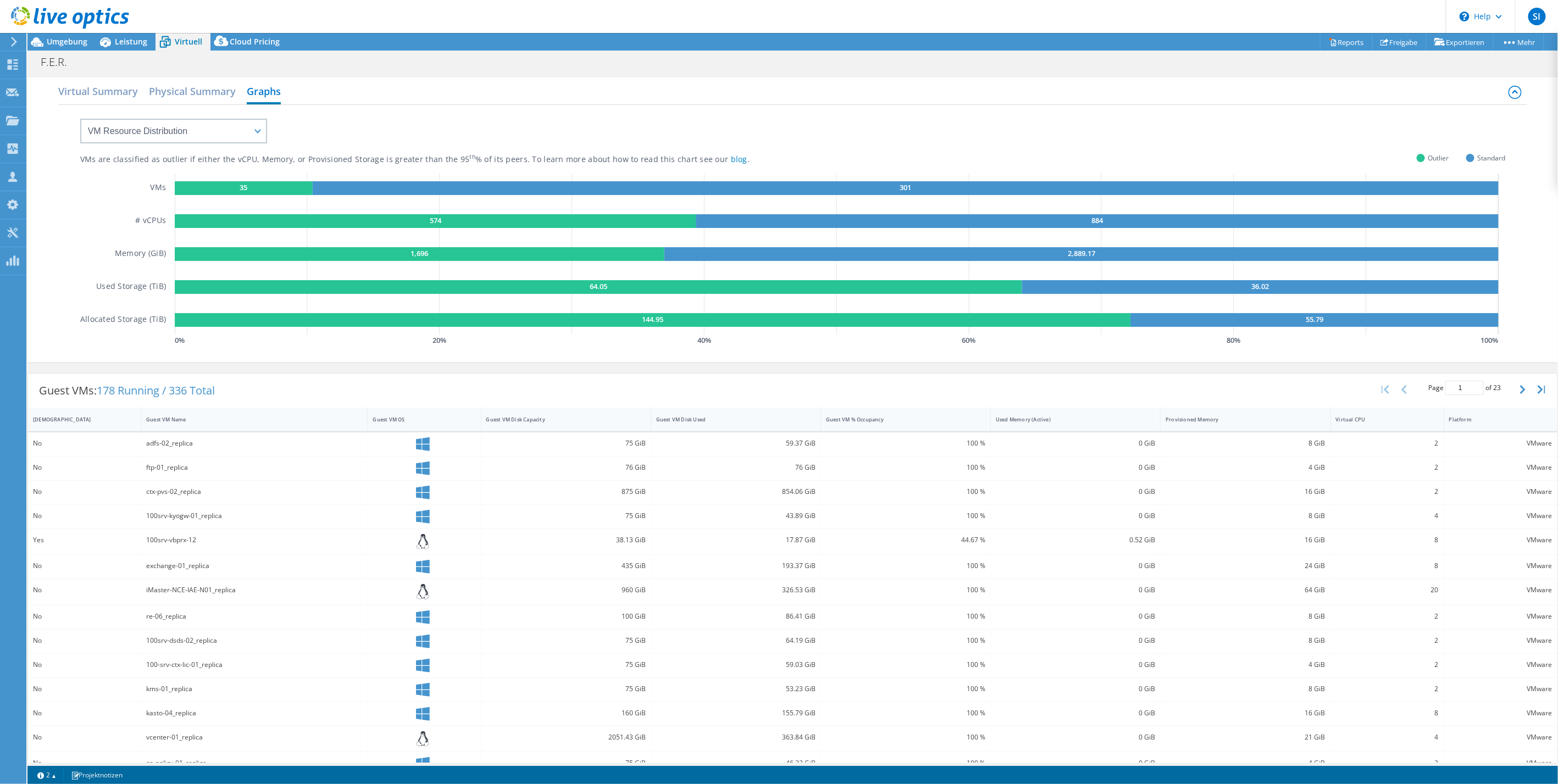
drag, startPoint x: 1327, startPoint y: 322, endPoint x: 688, endPoint y: 332, distance: 639.1
click at [688, 332] on icon "35 301 574 884 1,696 2,889.17 64.05 36.02 144.95 55.79" at bounding box center [840, 254] width 1331 height 161
click at [683, 323] on rect at bounding box center [653, 320] width 956 height 14
drag, startPoint x: 612, startPoint y: 320, endPoint x: 1299, endPoint y: 317, distance: 687.0
click at [1297, 318] on g "144.95 55.79" at bounding box center [836, 320] width 1324 height 14
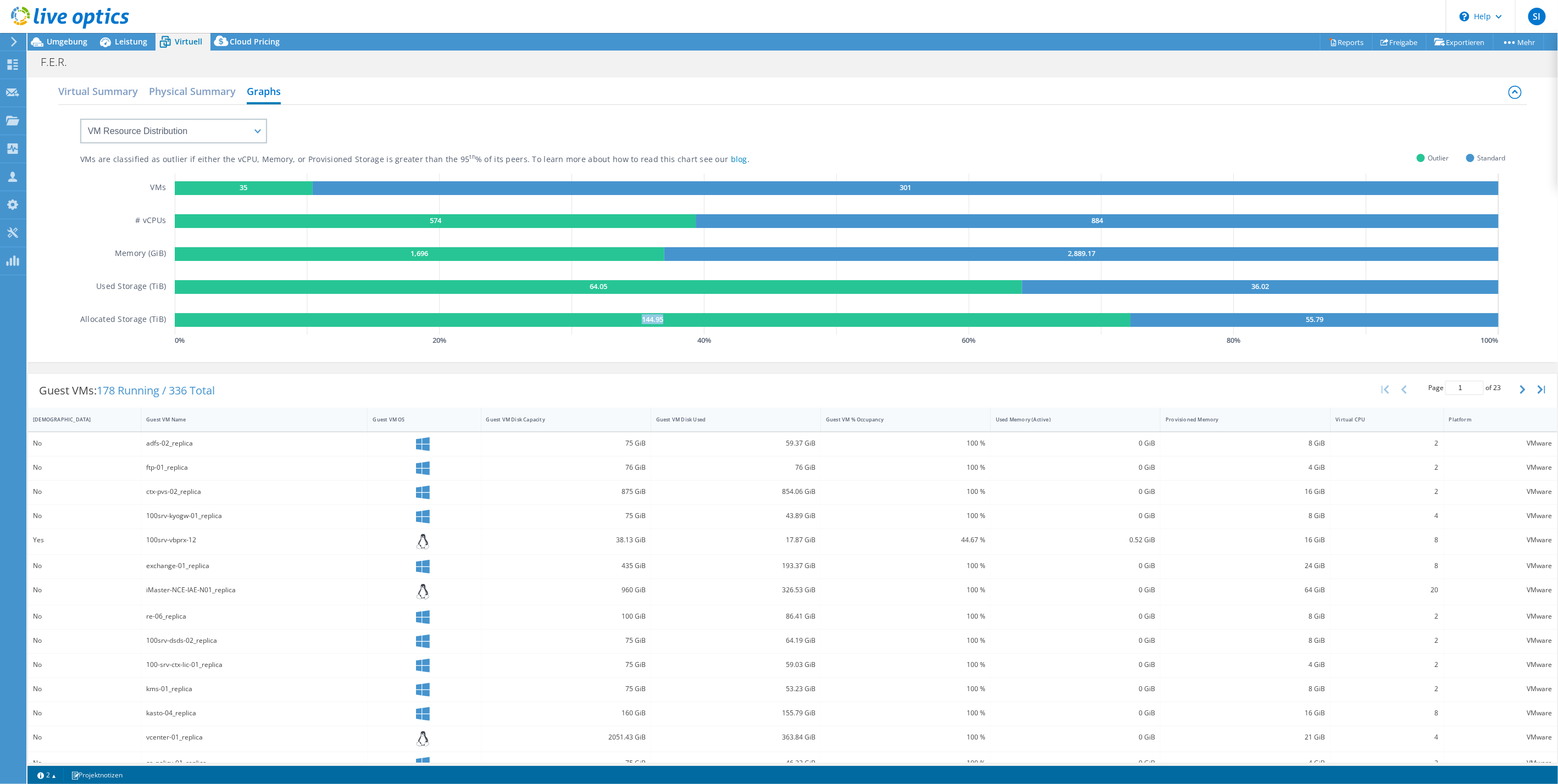
drag, startPoint x: 1299, startPoint y: 317, endPoint x: 1330, endPoint y: 316, distance: 31.0
click at [1330, 316] on rect at bounding box center [1315, 320] width 368 height 14
click at [1017, 320] on rect at bounding box center [653, 320] width 956 height 14
drag, startPoint x: 1320, startPoint y: 317, endPoint x: 621, endPoint y: 316, distance: 699.0
click at [621, 316] on g "144.95 55.79" at bounding box center [836, 320] width 1324 height 14
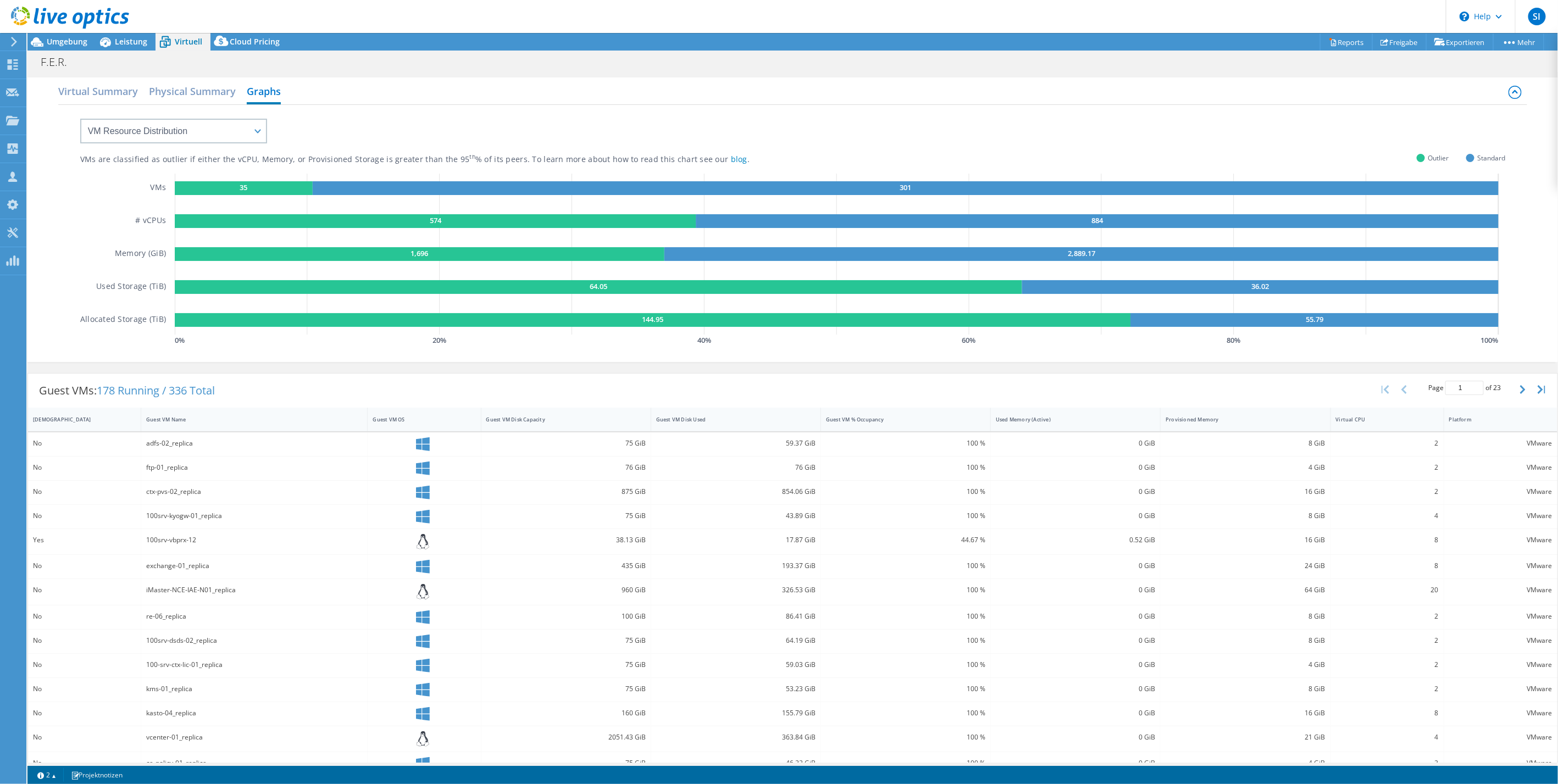
drag, startPoint x: 621, startPoint y: 316, endPoint x: 705, endPoint y: 314, distance: 84.0
click at [705, 314] on rect at bounding box center [653, 320] width 956 height 14
drag, startPoint x: 1322, startPoint y: 317, endPoint x: 1266, endPoint y: 319, distance: 56.0
click at [1236, 323] on rect at bounding box center [1315, 320] width 368 height 14
click at [1297, 317] on rect at bounding box center [1315, 320] width 368 height 14
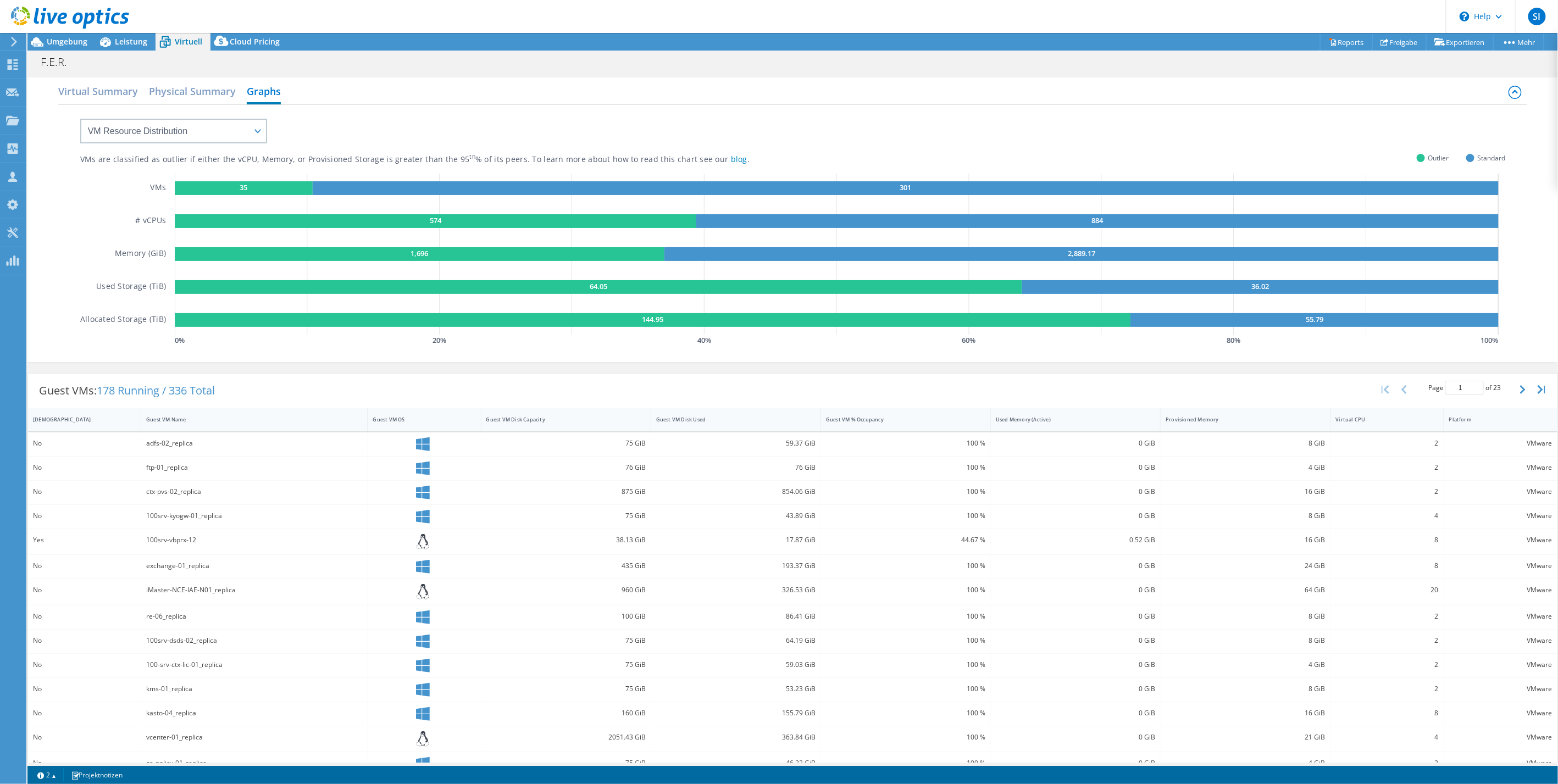
click at [1317, 316] on text "55.79" at bounding box center [1314, 319] width 18 height 10
click at [1323, 316] on rect at bounding box center [1315, 320] width 368 height 14
click at [650, 316] on text "144.95" at bounding box center [652, 319] width 21 height 10
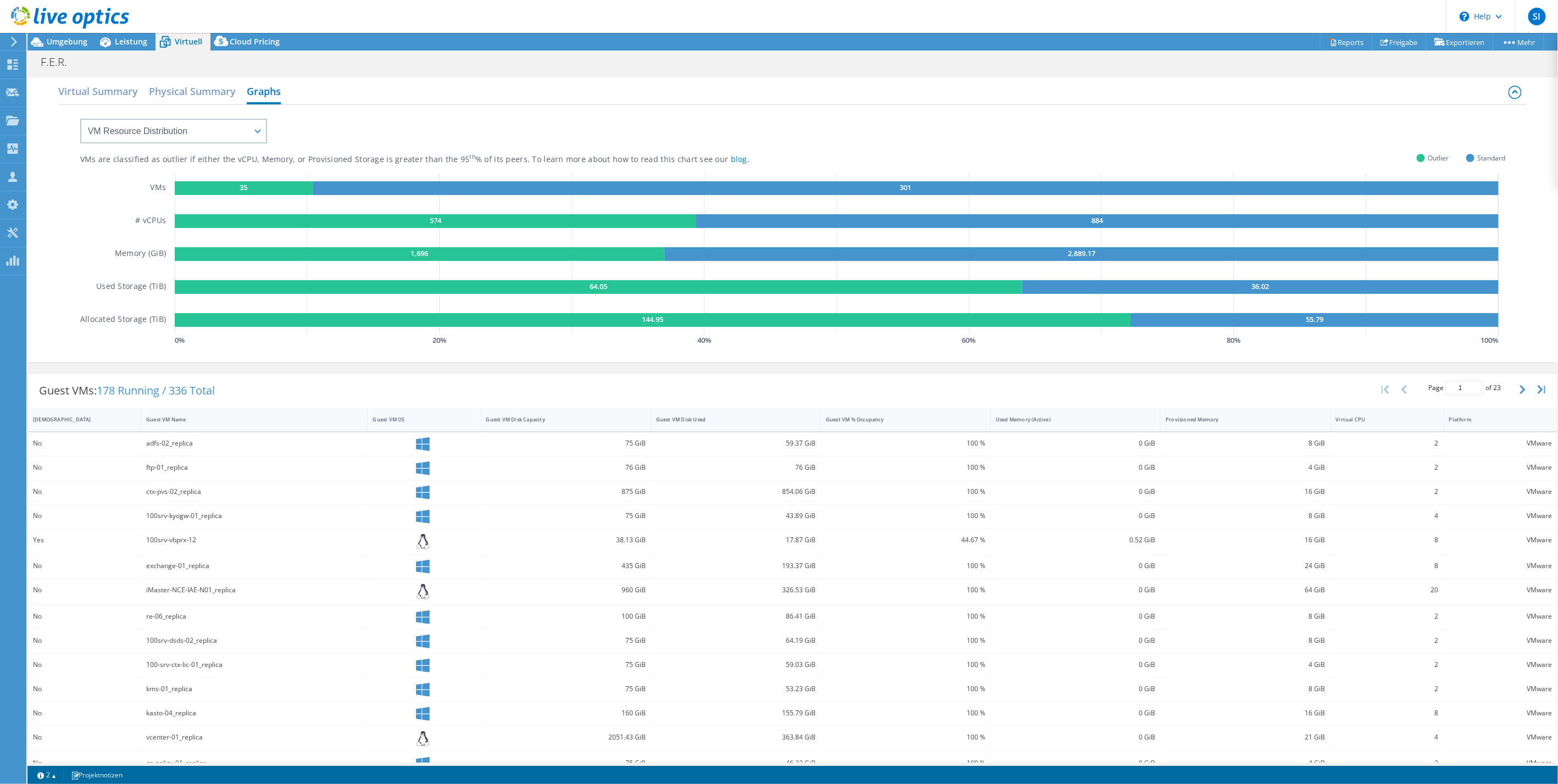
click at [1301, 317] on rect at bounding box center [1315, 320] width 368 height 14
drag, startPoint x: 1300, startPoint y: 317, endPoint x: 1337, endPoint y: 318, distance: 37.0
click at [1337, 318] on rect at bounding box center [1315, 320] width 368 height 14
drag, startPoint x: 1320, startPoint y: 319, endPoint x: 636, endPoint y: 315, distance: 684.0
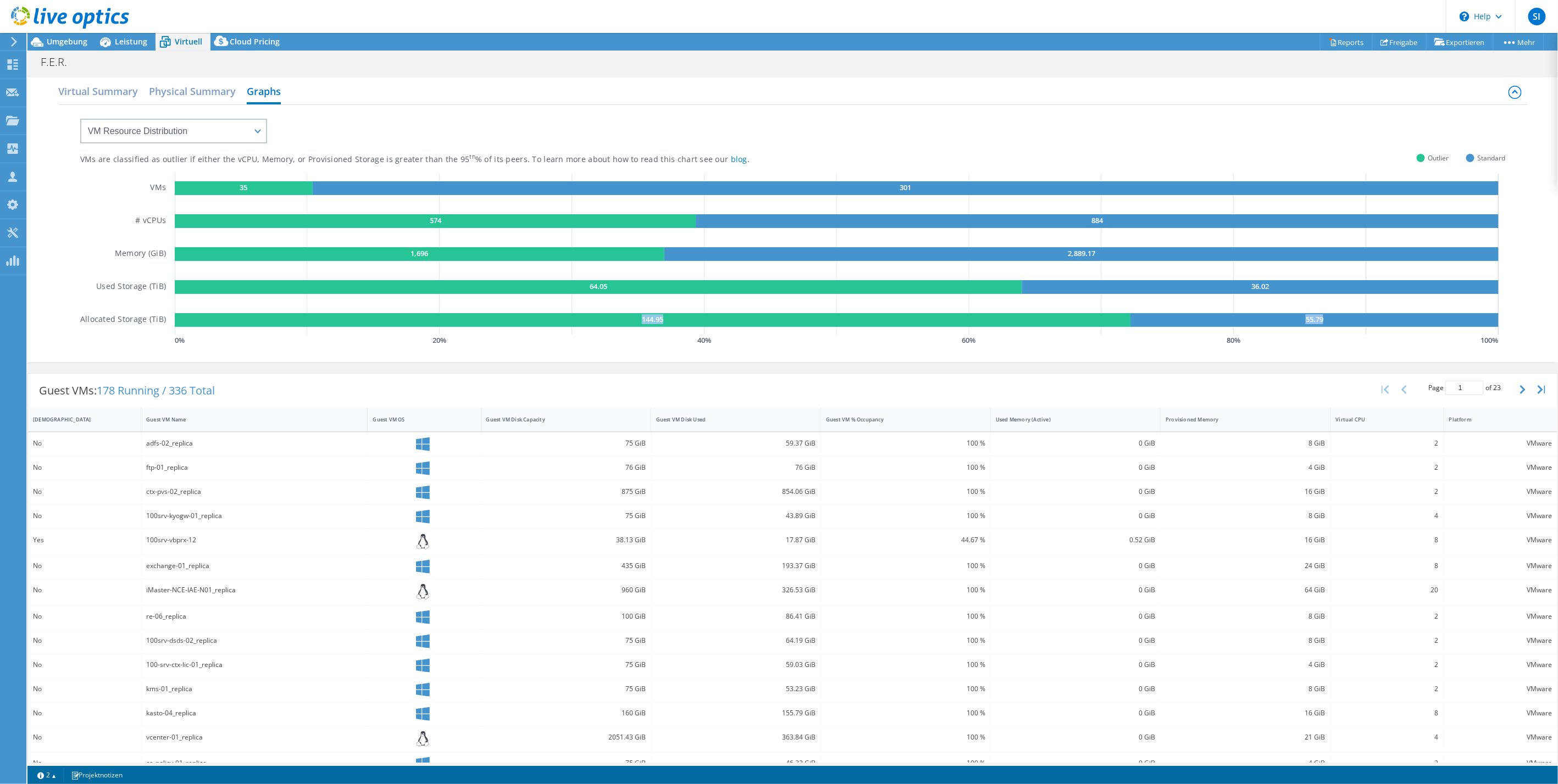
click at [636, 315] on g "144.95 55.79" at bounding box center [836, 320] width 1324 height 14
click at [1351, 326] on icon "35 301 574 884 1,696 2,889.17 64.05 36.02 144.95 55.79" at bounding box center [840, 254] width 1331 height 161
click at [637, 322] on rect at bounding box center [653, 320] width 956 height 14
drag, startPoint x: 640, startPoint y: 317, endPoint x: 799, endPoint y: 320, distance: 159.0
click at [746, 323] on g "144.95" at bounding box center [653, 320] width 956 height 14
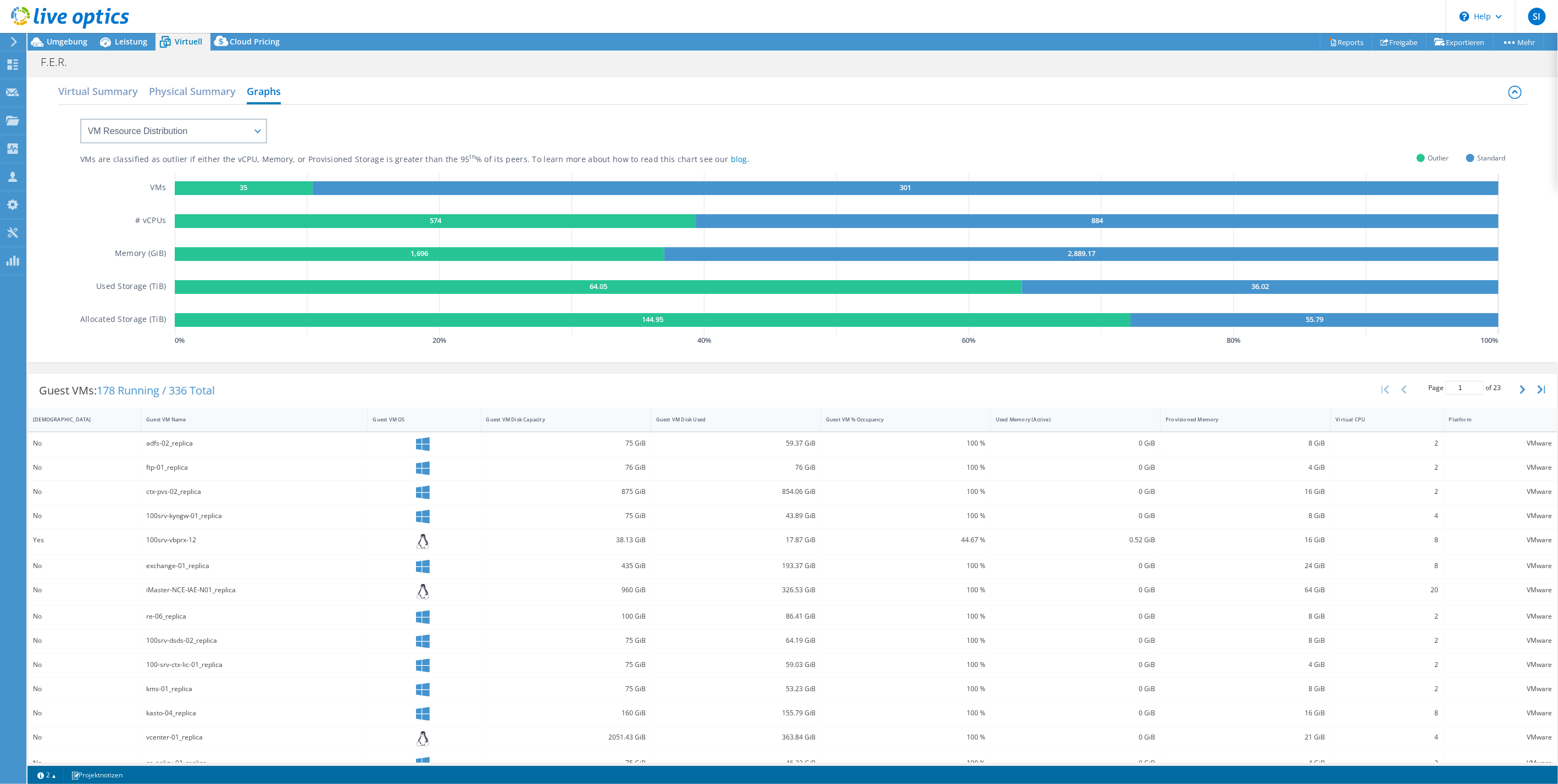
click at [1318, 319] on text "55.79" at bounding box center [1314, 319] width 18 height 10
drag, startPoint x: 1318, startPoint y: 319, endPoint x: 1328, endPoint y: 320, distance: 10.0
click at [1328, 320] on rect at bounding box center [1315, 320] width 368 height 14
click at [633, 317] on rect at bounding box center [653, 320] width 956 height 14
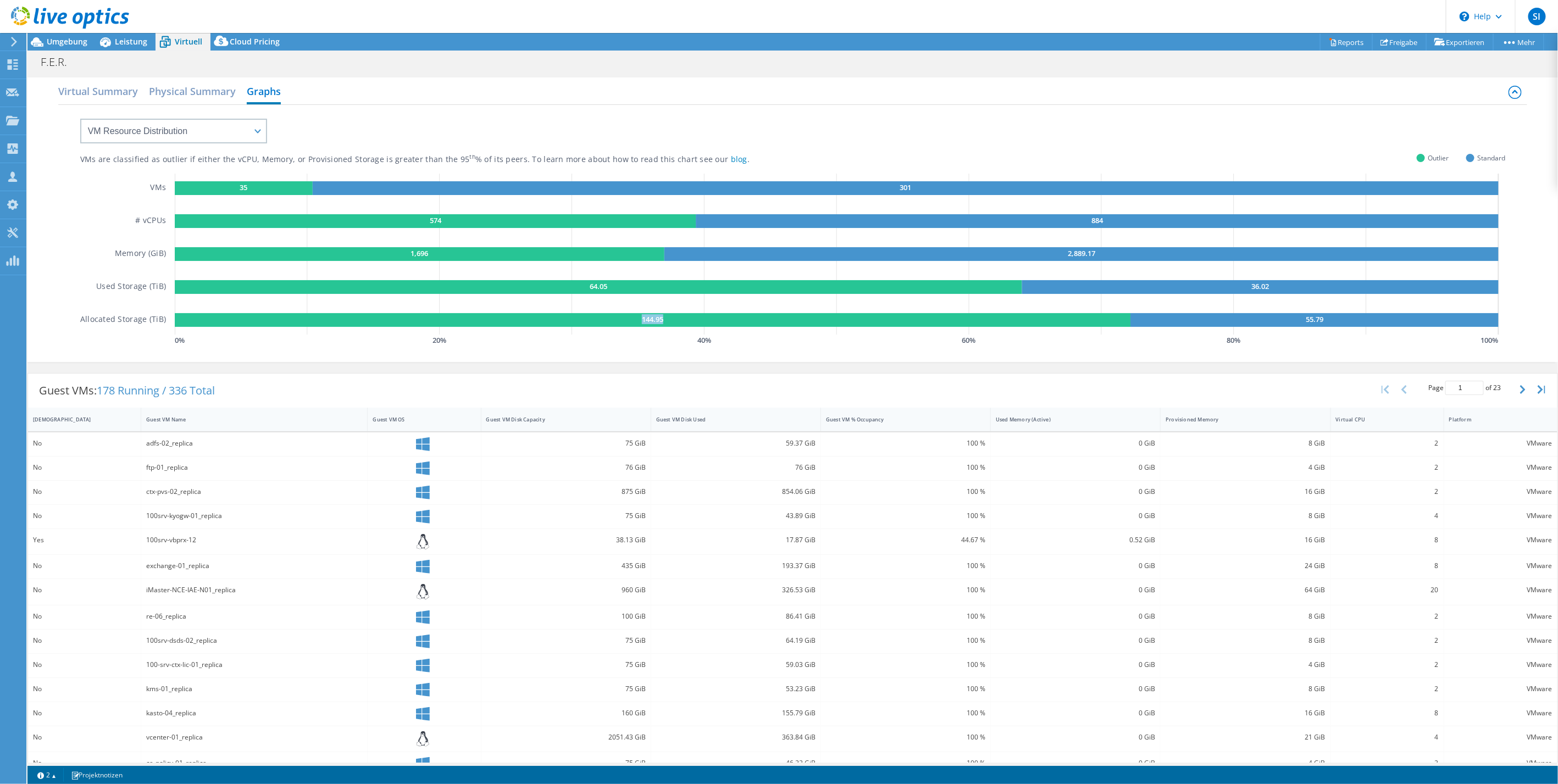
click at [633, 317] on rect at bounding box center [653, 320] width 956 height 14
drag, startPoint x: 633, startPoint y: 317, endPoint x: 930, endPoint y: 309, distance: 297.1
click at [790, 325] on rect at bounding box center [653, 320] width 956 height 14
click at [1302, 314] on rect at bounding box center [1315, 320] width 368 height 14
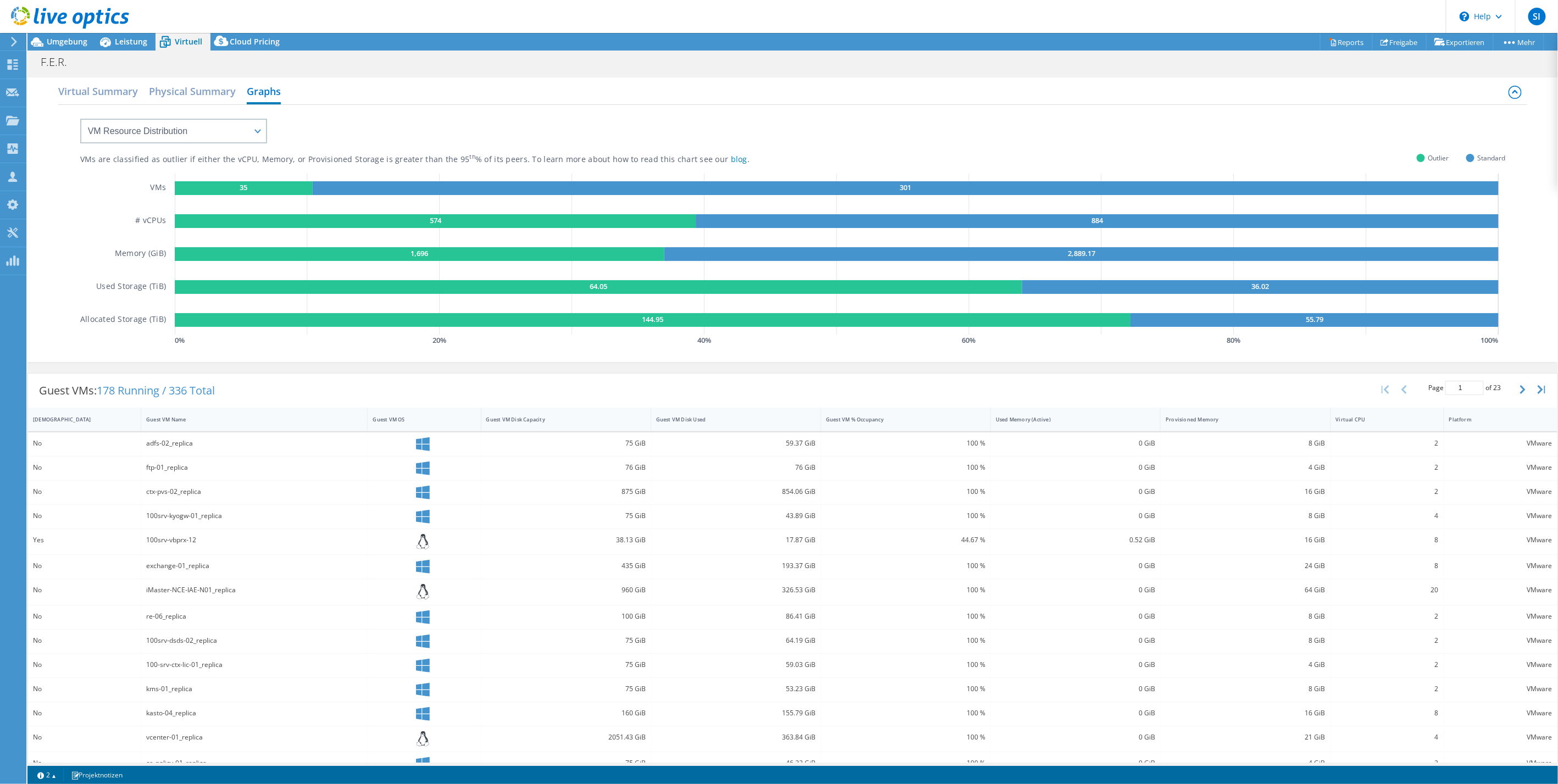
drag, startPoint x: 1302, startPoint y: 314, endPoint x: 1332, endPoint y: 321, distance: 30.8
click at [1332, 321] on rect at bounding box center [1315, 320] width 368 height 14
click at [192, 395] on span "178 Running / 336 Total" at bounding box center [155, 390] width 118 height 15
drag, startPoint x: 174, startPoint y: 392, endPoint x: 267, endPoint y: 389, distance: 93.0
click at [267, 389] on div "Guest VMs: 178 Running / 336 Total Page 1 of 23 5 rows 10 rows 20 rows 25 rows …" at bounding box center [792, 390] width 1530 height 34
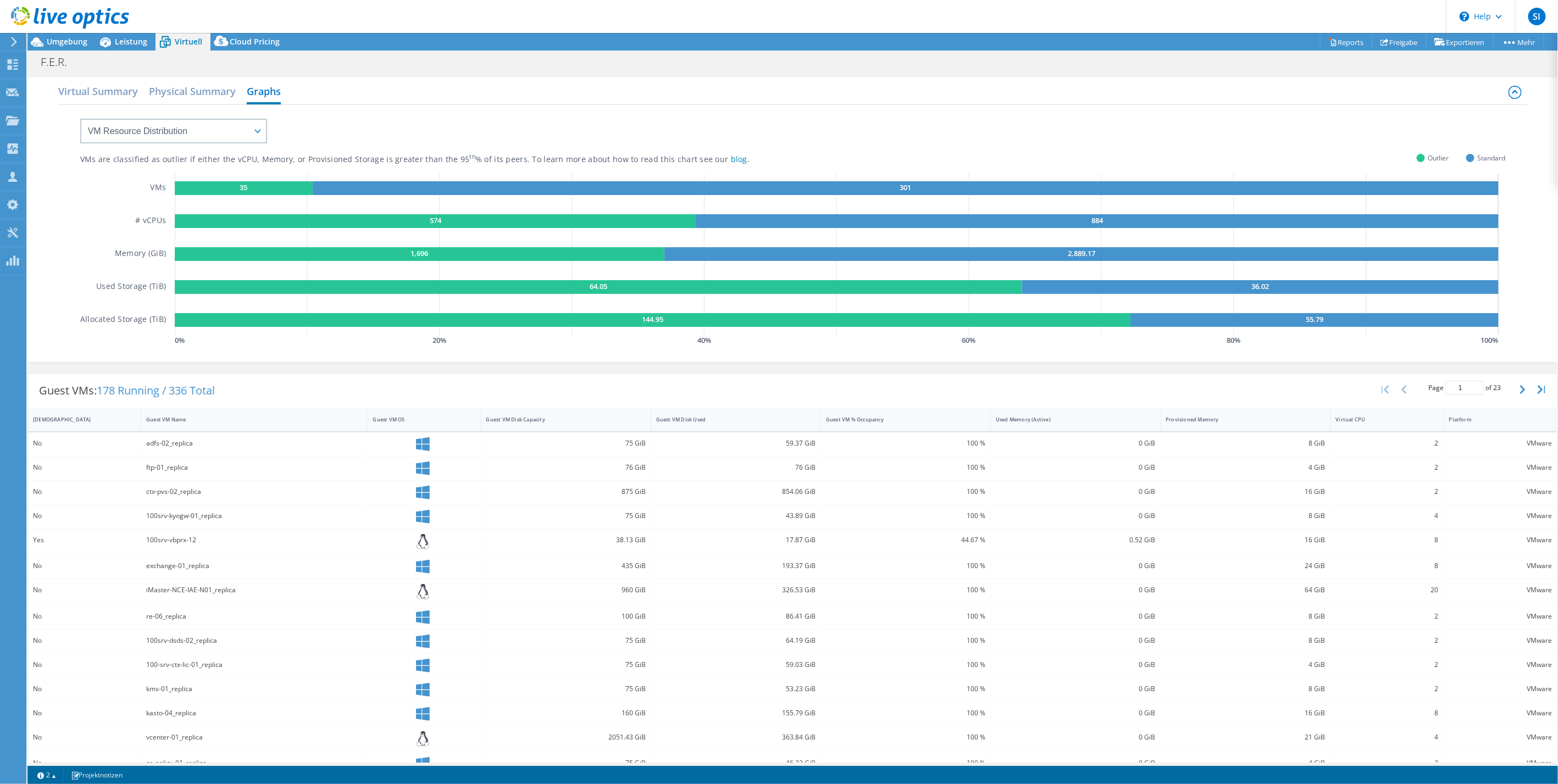
drag, startPoint x: 267, startPoint y: 389, endPoint x: 261, endPoint y: 390, distance: 6.1
click at [262, 389] on div "Guest VMs: 178 Running / 336 Total Page 1 of 23 5 rows 10 rows 20 rows 25 rows …" at bounding box center [792, 390] width 1530 height 34
drag, startPoint x: 238, startPoint y: 390, endPoint x: 82, endPoint y: 381, distance: 156.3
click at [82, 381] on div "Guest VMs: 178 Running / 336 Total Page 1 of 23 5 rows 10 rows 20 rows 25 rows …" at bounding box center [792, 390] width 1530 height 34
drag, startPoint x: 82, startPoint y: 381, endPoint x: 51, endPoint y: 384, distance: 31.1
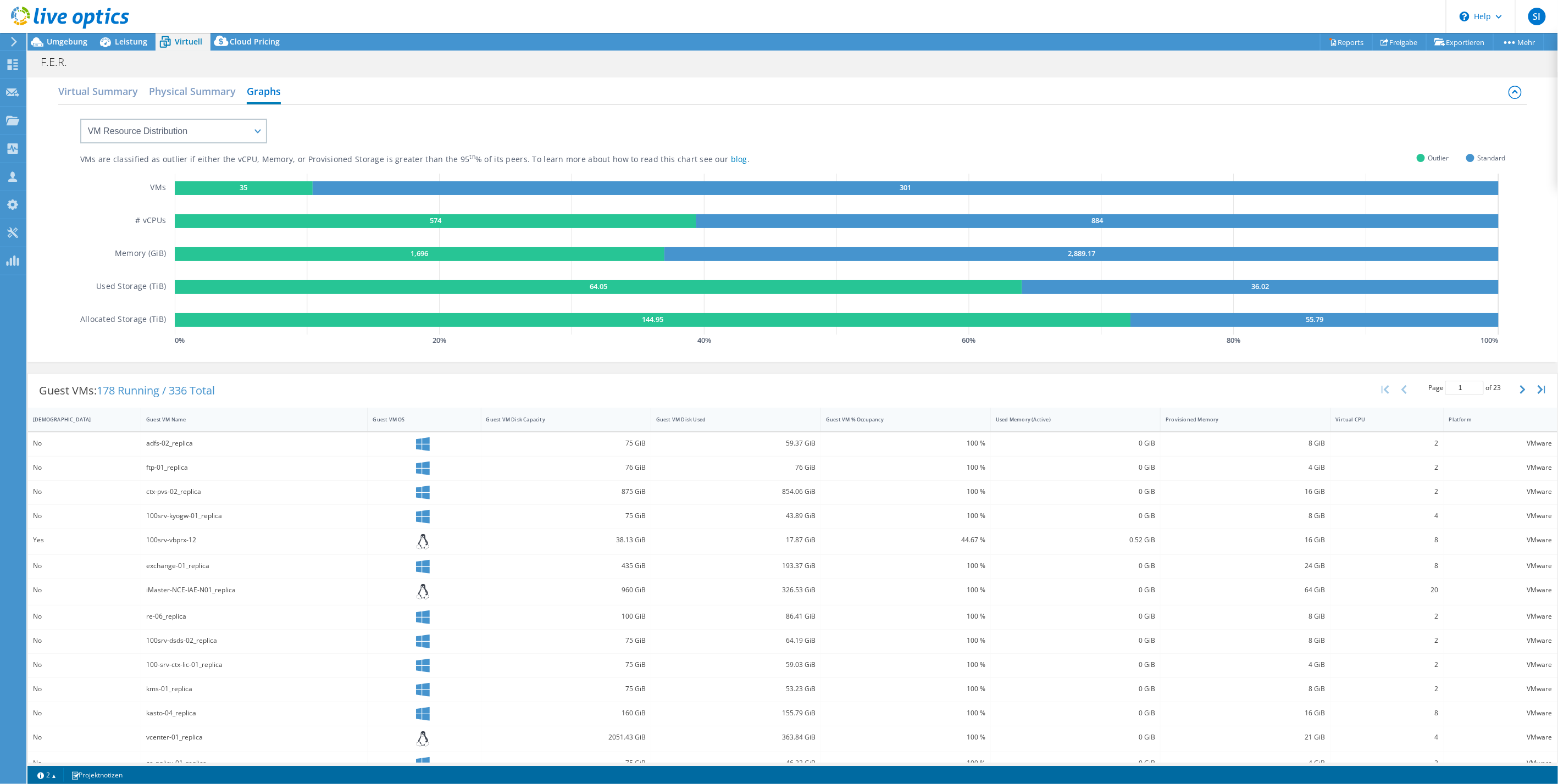
click at [51, 384] on div "Guest VMs: 178 Running / 336 Total" at bounding box center [126, 390] width 198 height 34
drag, startPoint x: 43, startPoint y: 387, endPoint x: 232, endPoint y: 389, distance: 189.0
click at [232, 389] on div "Guest VMs: 178 Running / 336 Total Page 1 of 23 5 rows 10 rows 20 rows 25 rows …" at bounding box center [792, 390] width 1530 height 34
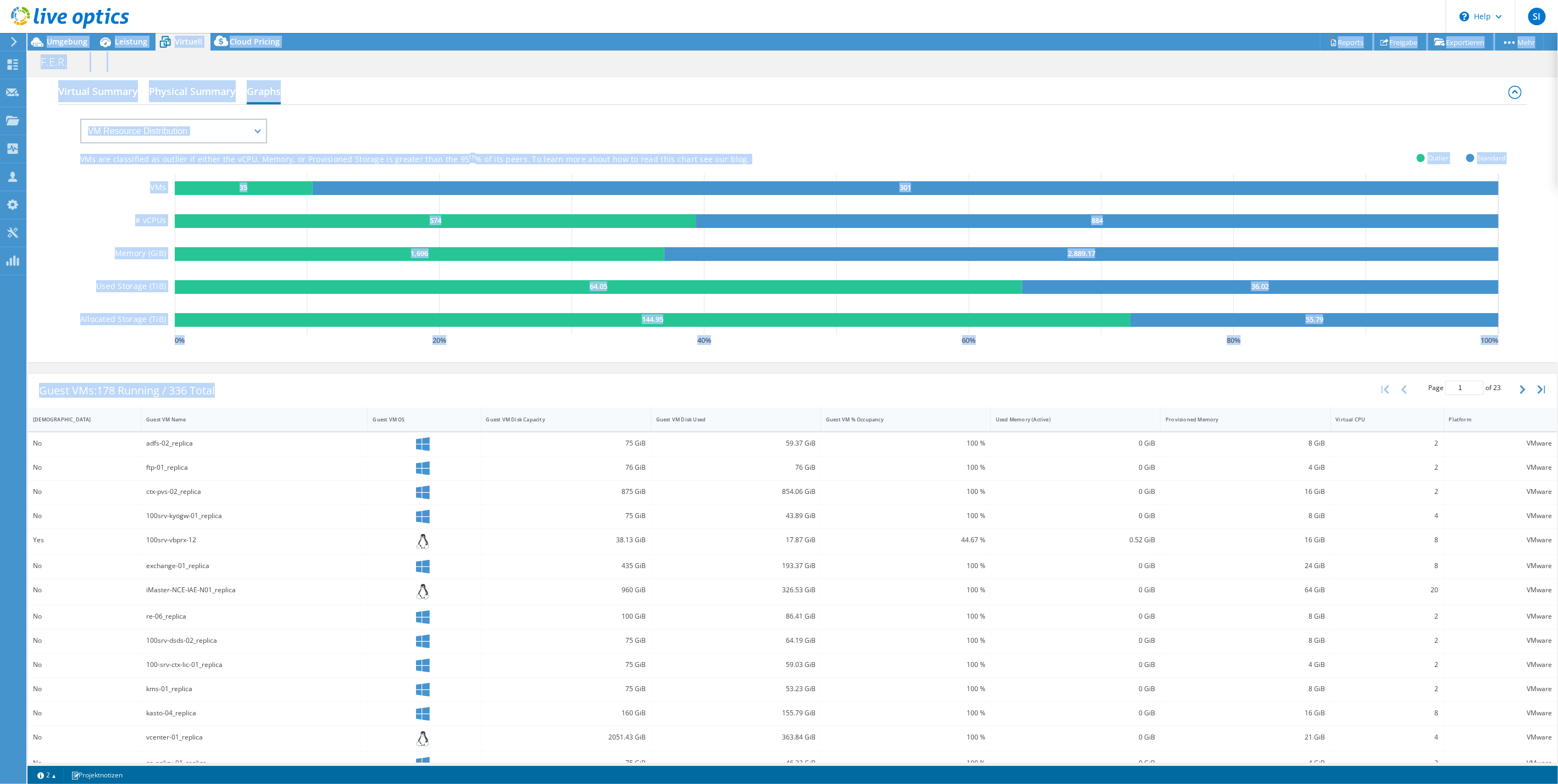
drag, startPoint x: 223, startPoint y: 390, endPoint x: 1, endPoint y: 385, distance: 222.1
click at [1, 385] on div "SI Teammitglied Sven Isnard sisnard@freicon.de Freicon GmbH & Co. KG : 33699720…" at bounding box center [779, 392] width 1558 height 784
drag, startPoint x: 1, startPoint y: 385, endPoint x: 93, endPoint y: 386, distance: 92.0
click at [109, 384] on span "178 Running / 336 Total" at bounding box center [155, 390] width 118 height 15
click at [28, 389] on div "Guest VMs: 178 Running / 336 Total" at bounding box center [126, 390] width 198 height 34
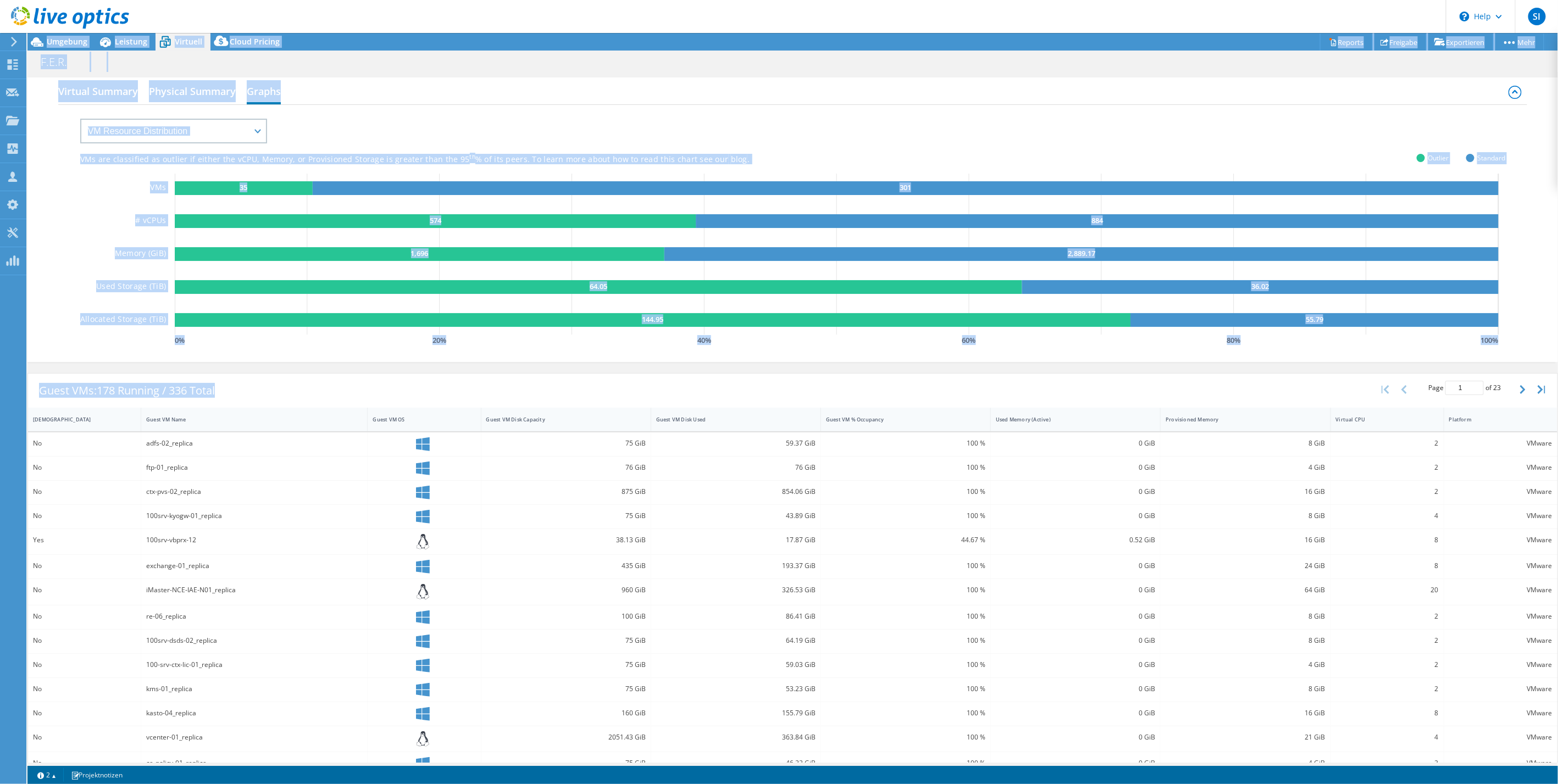
click at [41, 389] on div "Guest VMs: 178 Running / 336 Total" at bounding box center [126, 390] width 198 height 34
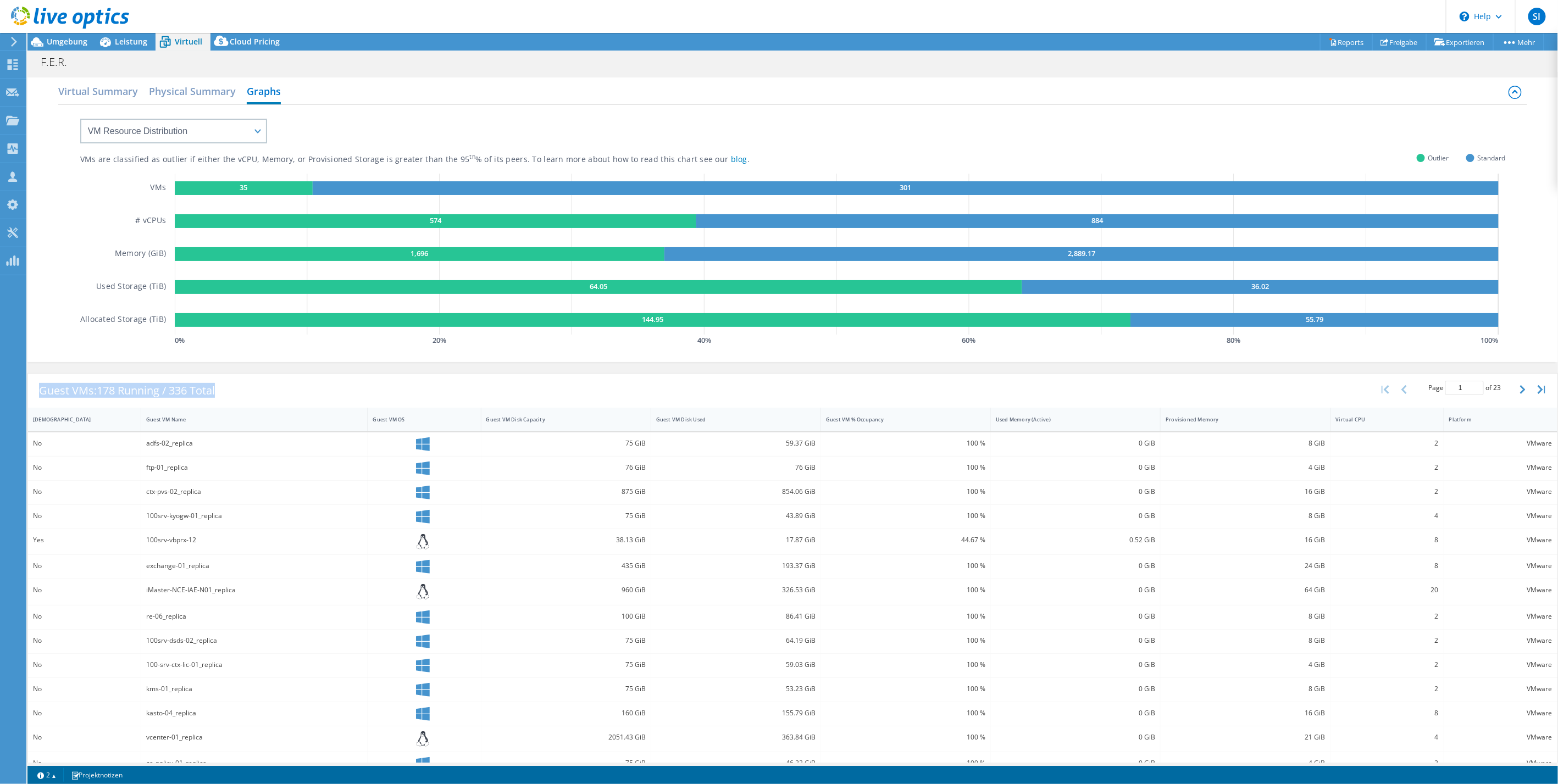
drag, startPoint x: 41, startPoint y: 389, endPoint x: 218, endPoint y: 389, distance: 177.0
click at [218, 389] on div "Guest VMs: 178 Running / 336 Total" at bounding box center [126, 390] width 198 height 34
click at [223, 389] on div "Guest VMs: 178 Running / 336 Total" at bounding box center [126, 390] width 198 height 34
drag, startPoint x: 220, startPoint y: 389, endPoint x: 145, endPoint y: 392, distance: 75.1
click at [145, 392] on div "Guest VMs: 178 Running / 336 Total" at bounding box center [126, 390] width 198 height 34
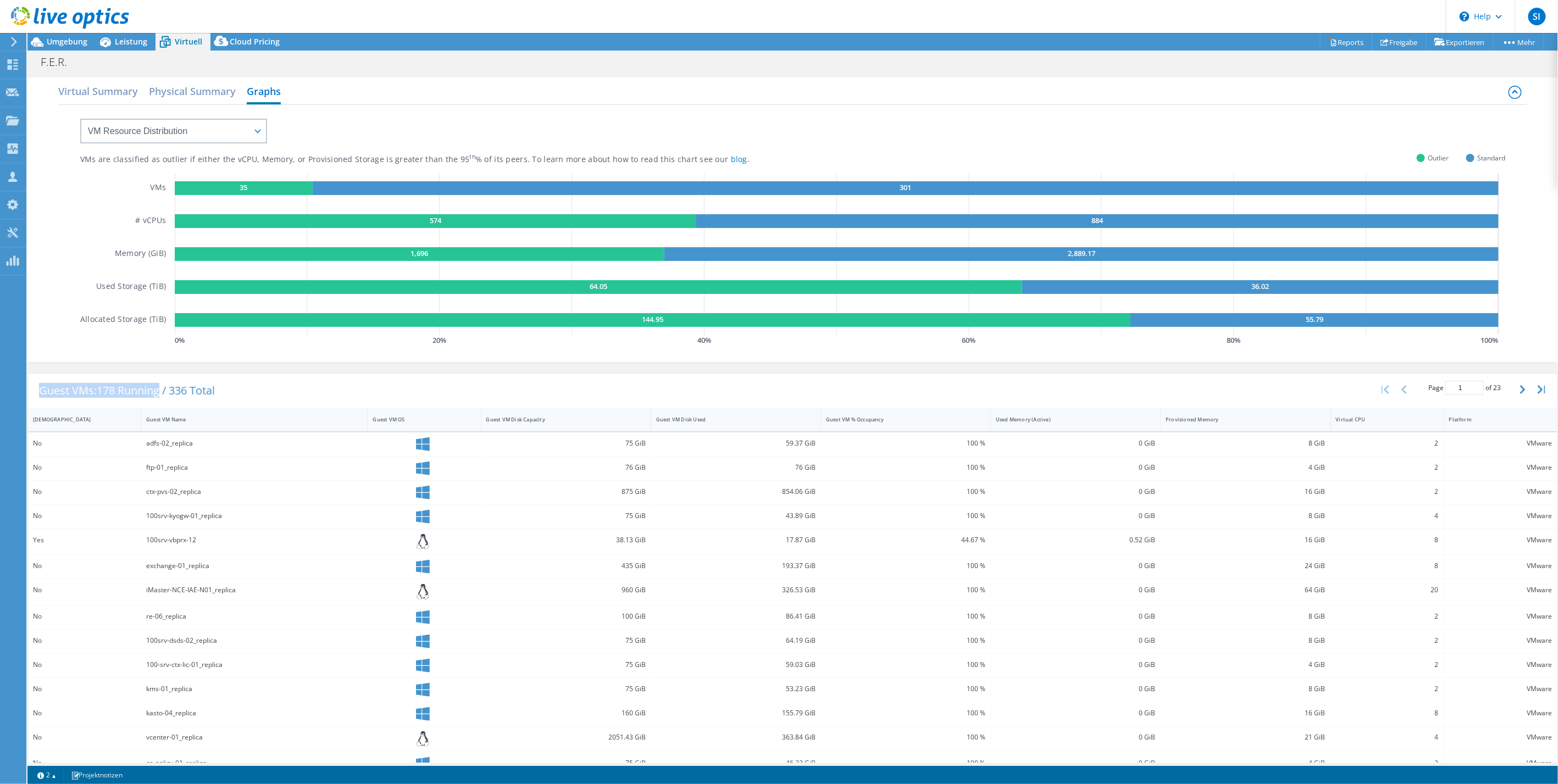
drag, startPoint x: 145, startPoint y: 392, endPoint x: 155, endPoint y: 392, distance: 10.0
click at [146, 392] on span "178 Running / 336 Total" at bounding box center [155, 390] width 118 height 15
click at [207, 394] on span "178 Running / 336 Total" at bounding box center [155, 390] width 118 height 15
drag, startPoint x: 220, startPoint y: 390, endPoint x: 44, endPoint y: 392, distance: 176.0
click at [44, 392] on div "Guest VMs: 178 Running / 336 Total" at bounding box center [126, 390] width 198 height 34
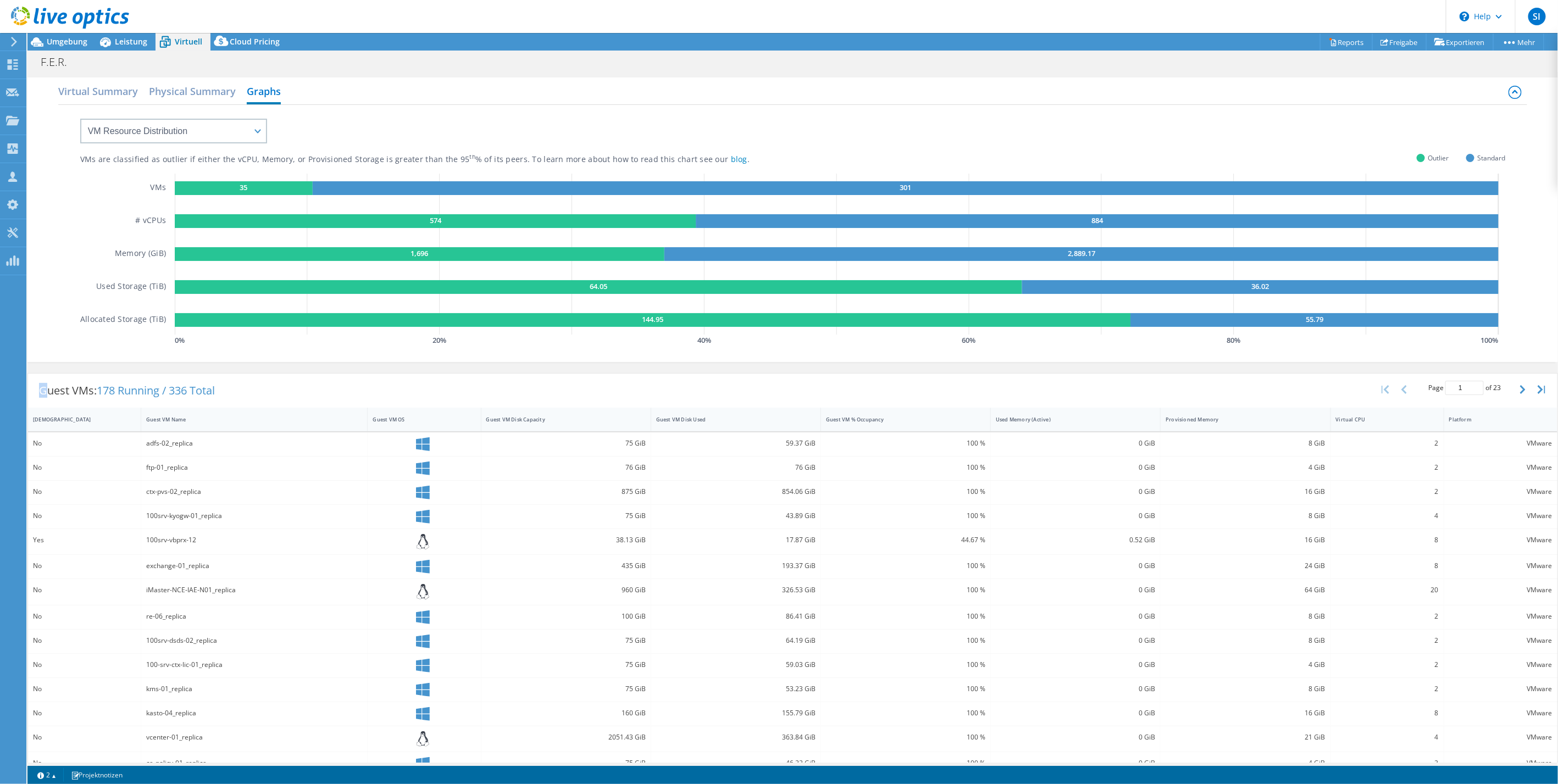
click at [43, 392] on div "Guest VMs: 178 Running / 336 Total" at bounding box center [126, 390] width 198 height 34
drag, startPoint x: 190, startPoint y: 390, endPoint x: 208, endPoint y: 390, distance: 18.0
click at [191, 390] on span "178 Running / 336 Total" at bounding box center [155, 390] width 118 height 15
drag, startPoint x: 224, startPoint y: 390, endPoint x: 39, endPoint y: 395, distance: 185.1
click at [39, 395] on div "Guest VMs: 178 Running / 336 Total" at bounding box center [126, 390] width 198 height 34
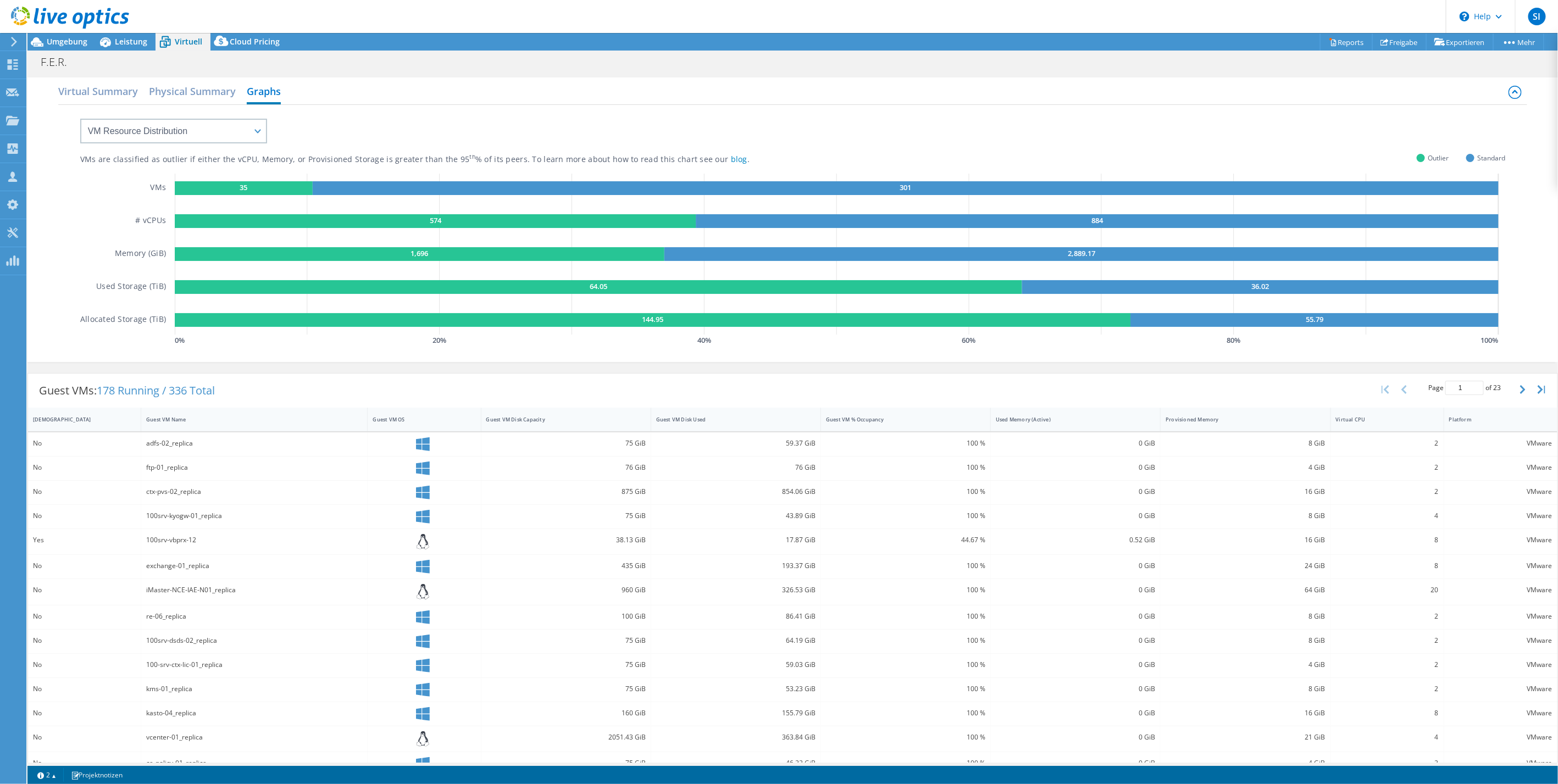
drag, startPoint x: 39, startPoint y: 395, endPoint x: 264, endPoint y: 392, distance: 225.0
click at [266, 392] on div "Guest VMs: 178 Running / 336 Total Page 1 of 23 5 rows 10 rows 20 rows 25 rows …" at bounding box center [792, 390] width 1530 height 34
drag, startPoint x: 231, startPoint y: 389, endPoint x: 41, endPoint y: 389, distance: 190.0
click at [41, 389] on div "Guest VMs: 178 Running / 336 Total" at bounding box center [126, 390] width 198 height 34
drag, startPoint x: 41, startPoint y: 389, endPoint x: 295, endPoint y: 386, distance: 254.0
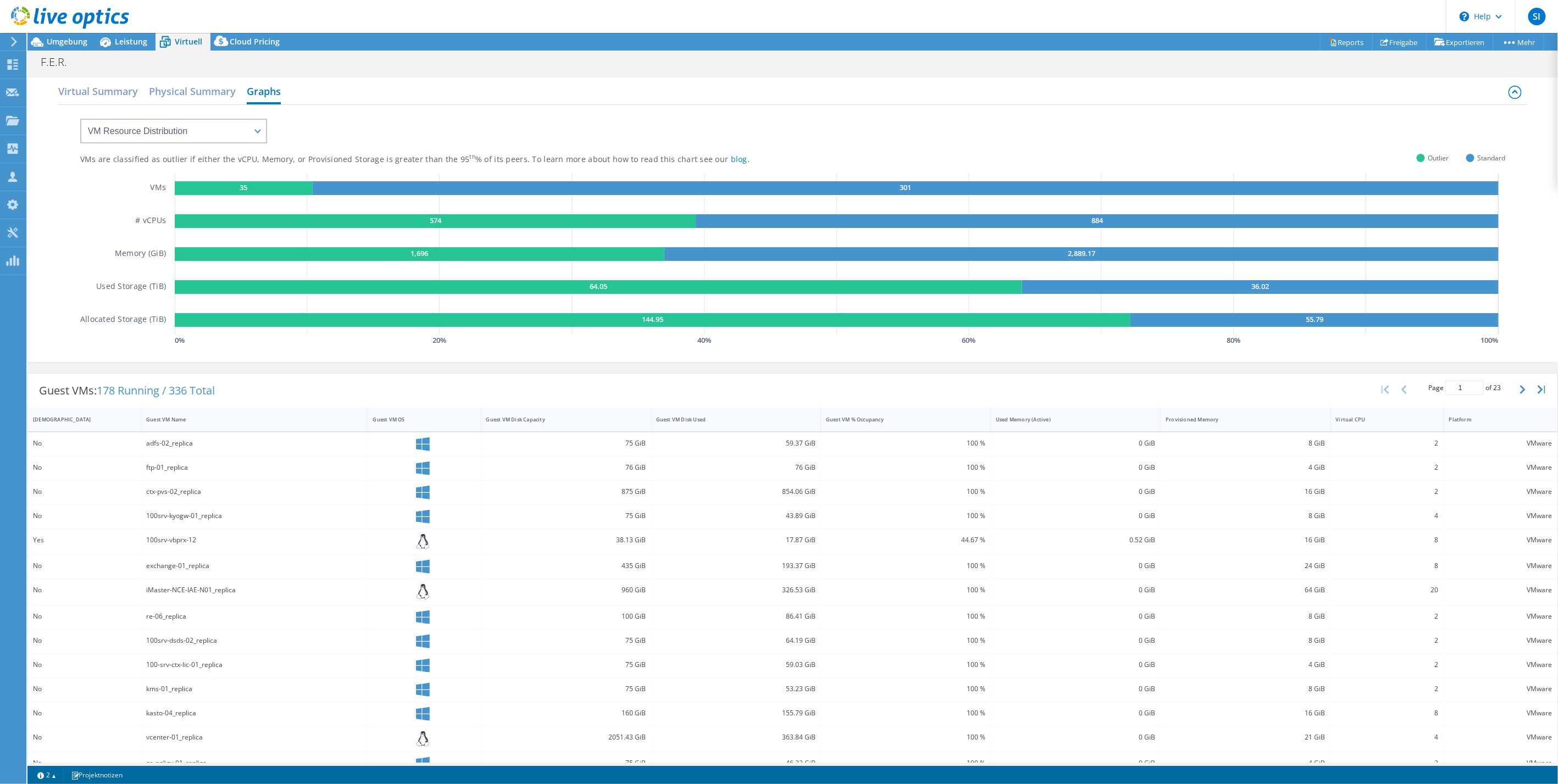
click at [295, 386] on div "Guest VMs: 178 Running / 336 Total Page 1 of 23 5 rows 10 rows 20 rows 25 rows …" at bounding box center [792, 390] width 1530 height 34
